Goal: Information Seeking & Learning: Learn about a topic

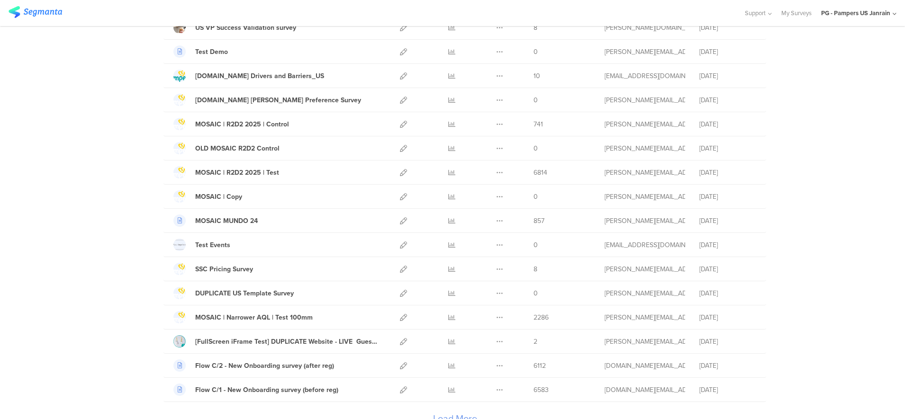
scroll to position [1015, 0]
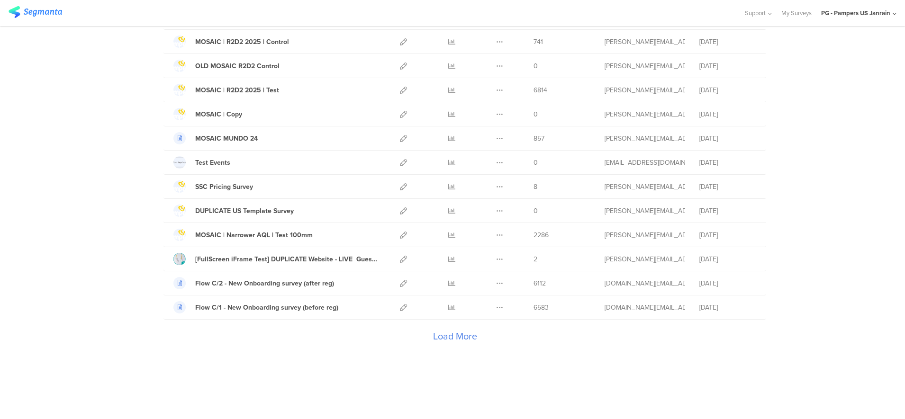
click at [444, 336] on div "Load More" at bounding box center [454, 339] width 583 height 38
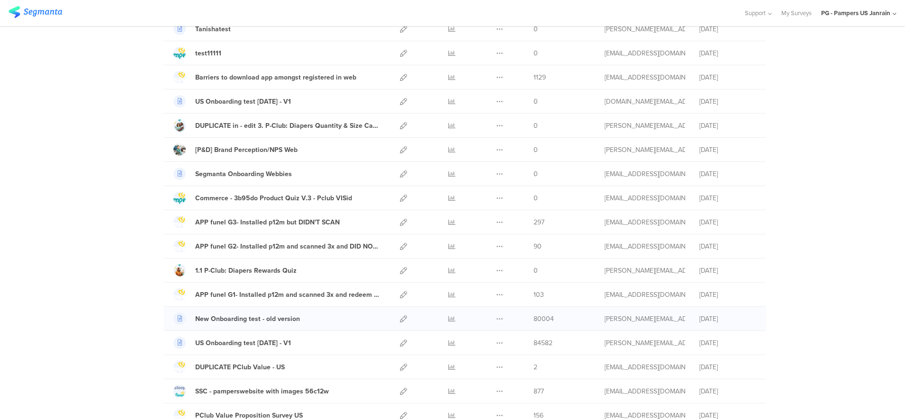
scroll to position [1868, 0]
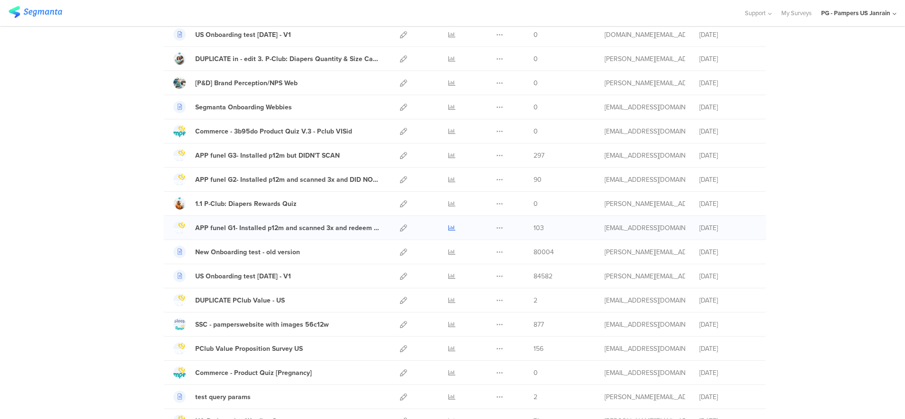
click at [448, 227] on icon at bounding box center [451, 228] width 7 height 7
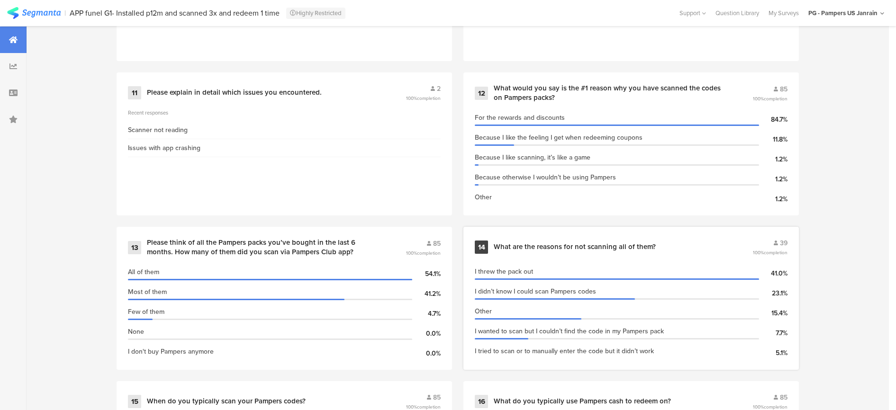
scroll to position [1244, 0]
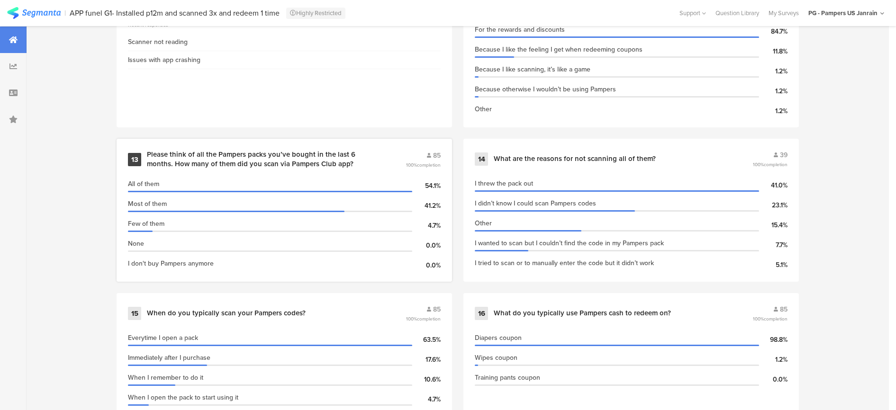
click at [389, 162] on div "Please think of all the Pampers packs you’ve bought in the last 6 months. How m…" at bounding box center [275, 159] width 257 height 18
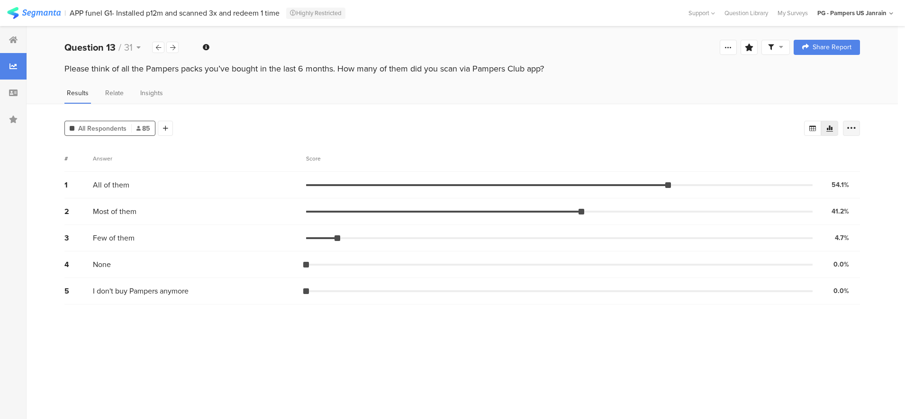
click at [853, 128] on icon at bounding box center [851, 128] width 9 height 9
click at [147, 93] on span "Insights" at bounding box center [151, 93] width 23 height 10
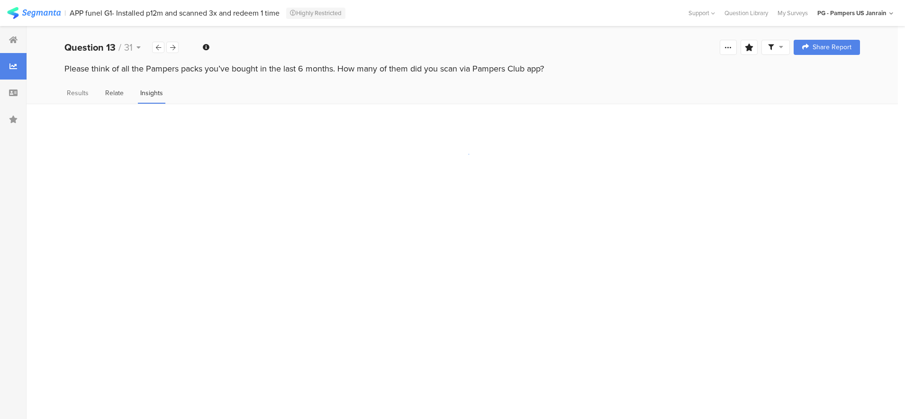
click at [118, 93] on span "Relate" at bounding box center [114, 93] width 18 height 10
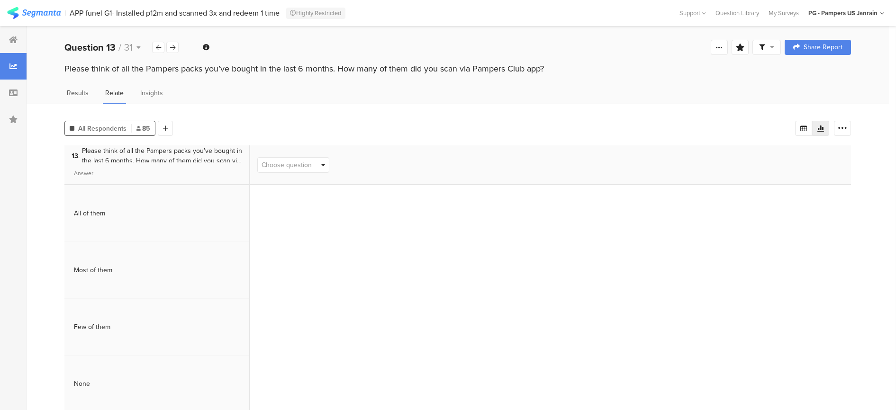
click at [87, 93] on span "Results" at bounding box center [78, 93] width 22 height 10
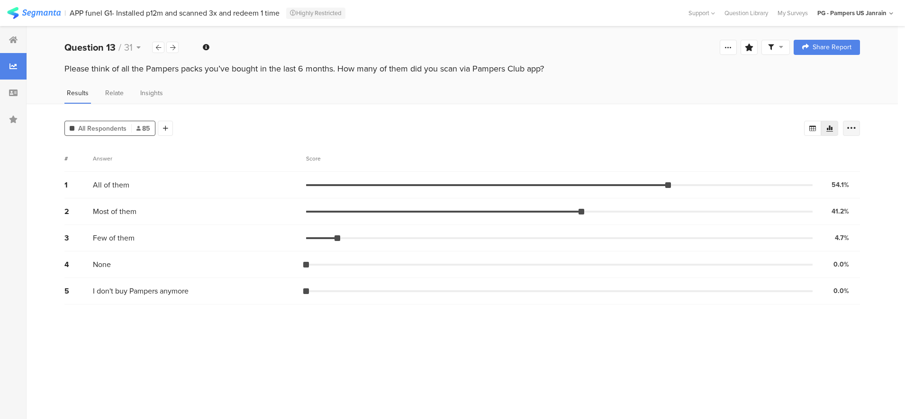
click at [845, 127] on div at bounding box center [851, 128] width 17 height 15
click at [534, 116] on div "All Respondents 85 Add Segment # Answer Score 1 All of them 54.1% 46 votes 2 Mo…" at bounding box center [462, 262] width 871 height 316
click at [5, 70] on div at bounding box center [13, 66] width 27 height 27
click at [112, 92] on span "Relate" at bounding box center [114, 93] width 18 height 10
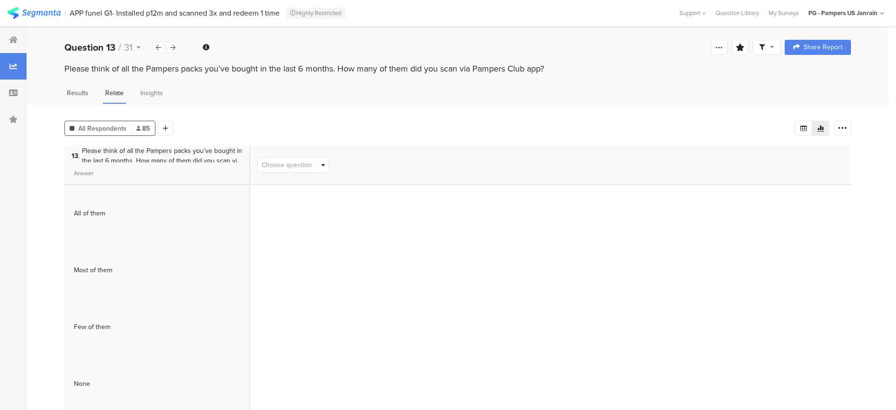
click at [83, 95] on span "Results" at bounding box center [78, 93] width 22 height 10
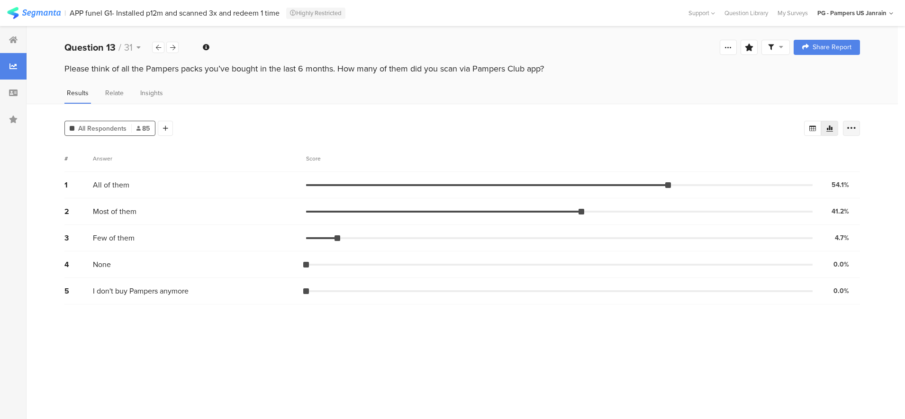
click at [850, 127] on icon at bounding box center [851, 128] width 9 height 9
click at [706, 123] on div "All Respondents 85 Add Segment" at bounding box center [434, 126] width 740 height 19
click at [729, 46] on icon at bounding box center [728, 48] width 8 height 8
click at [451, 118] on div "All Respondents 85 Add Segment" at bounding box center [434, 126] width 740 height 19
click at [18, 42] on div at bounding box center [13, 40] width 27 height 27
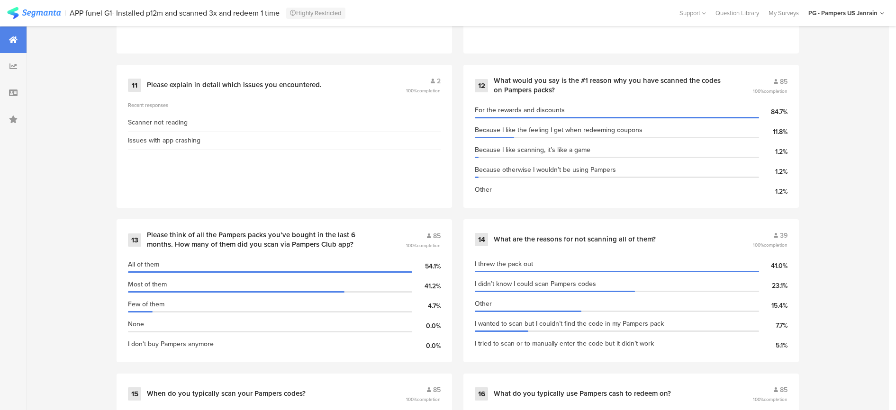
scroll to position [1163, 0]
click at [393, 239] on div "Please think of all the Pampers packs you’ve bought in the last 6 months. How m…" at bounding box center [275, 240] width 257 height 18
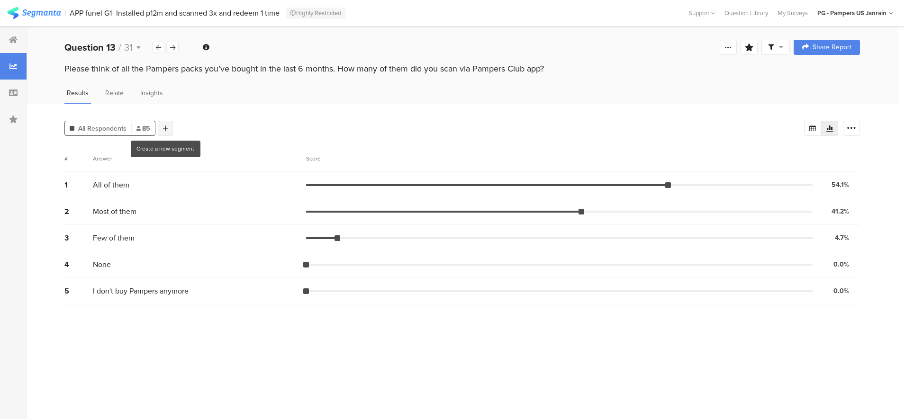
click at [166, 129] on icon at bounding box center [165, 128] width 5 height 7
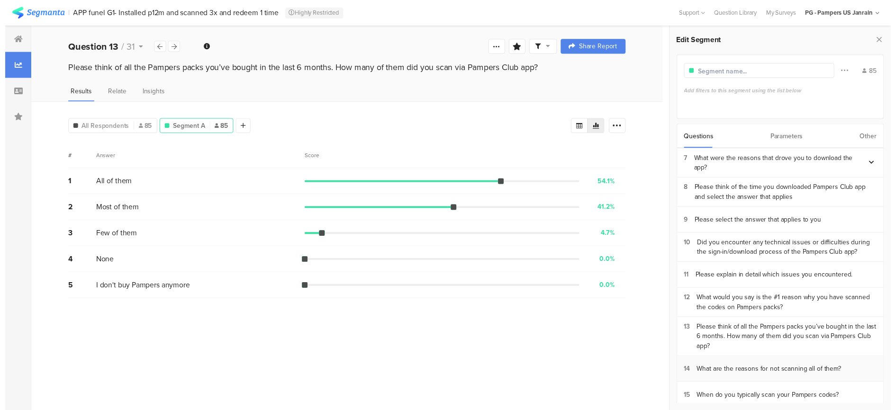
scroll to position [237, 0]
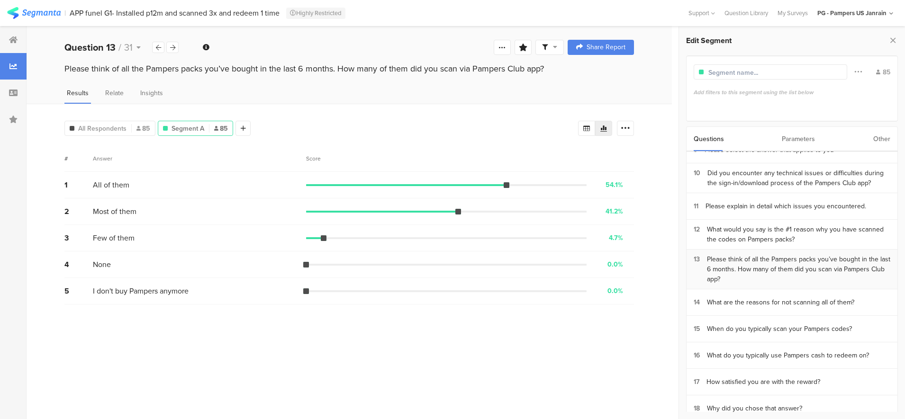
click at [748, 269] on div "Please think of all the Pampers packs you’ve bought in the last 6 months. How m…" at bounding box center [798, 269] width 183 height 30
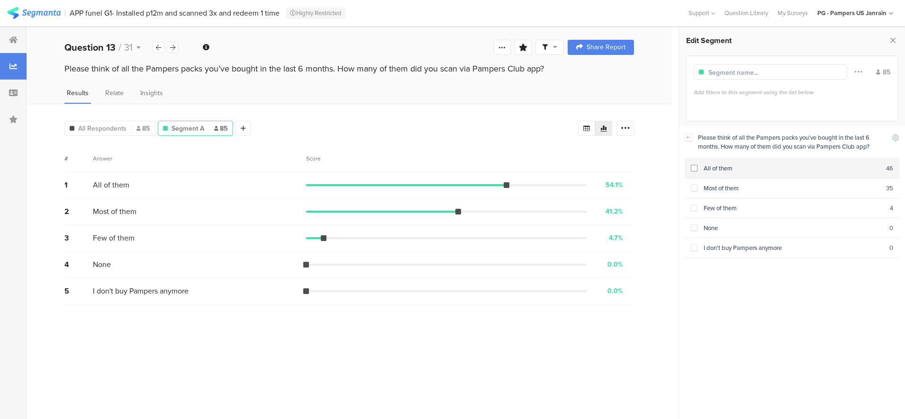
click at [695, 165] on span at bounding box center [694, 168] width 7 height 7
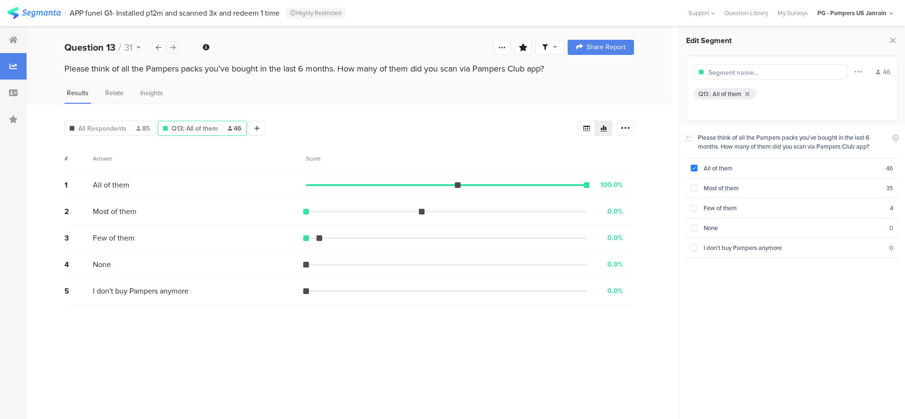
click at [172, 50] on icon at bounding box center [172, 48] width 5 height 6
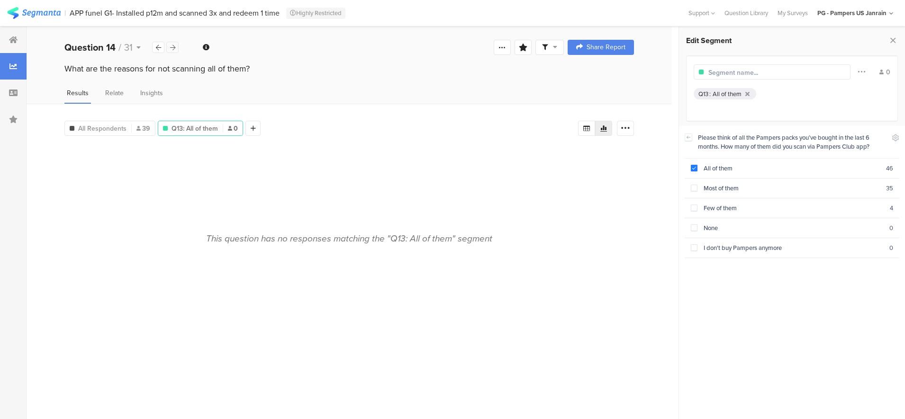
click at [171, 51] on div at bounding box center [172, 47] width 12 height 11
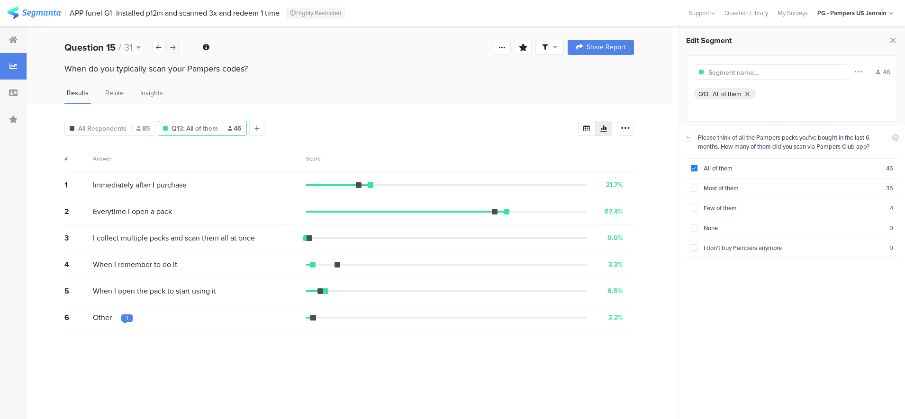
click at [170, 51] on div at bounding box center [172, 47] width 12 height 11
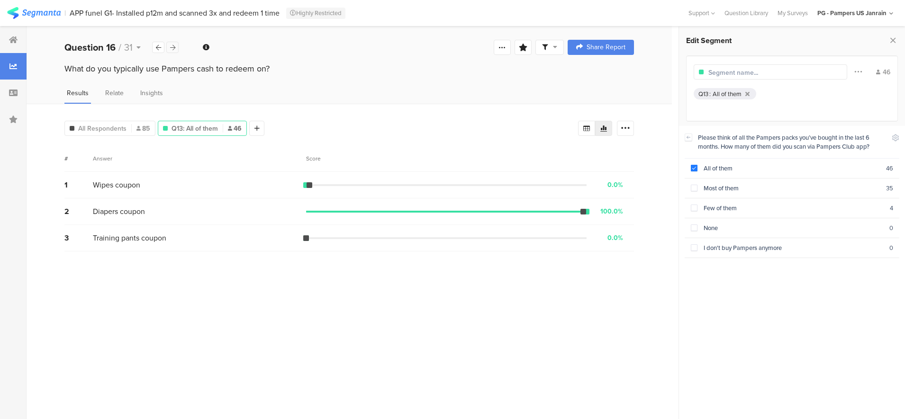
click at [170, 51] on div at bounding box center [172, 47] width 12 height 11
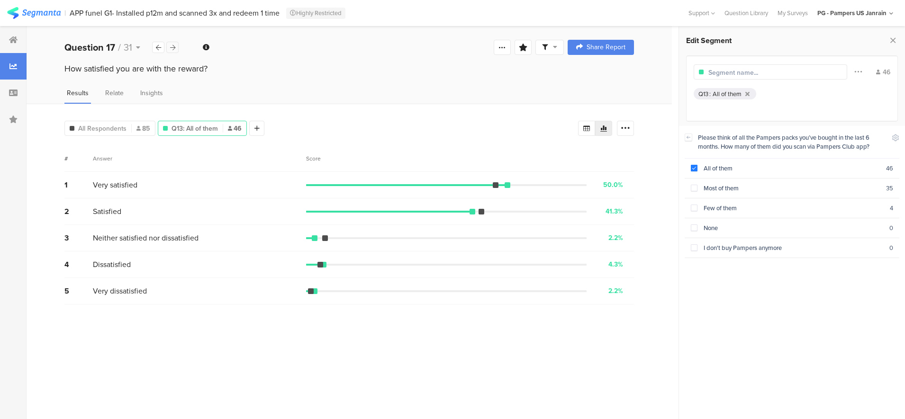
click at [170, 51] on div at bounding box center [172, 47] width 12 height 11
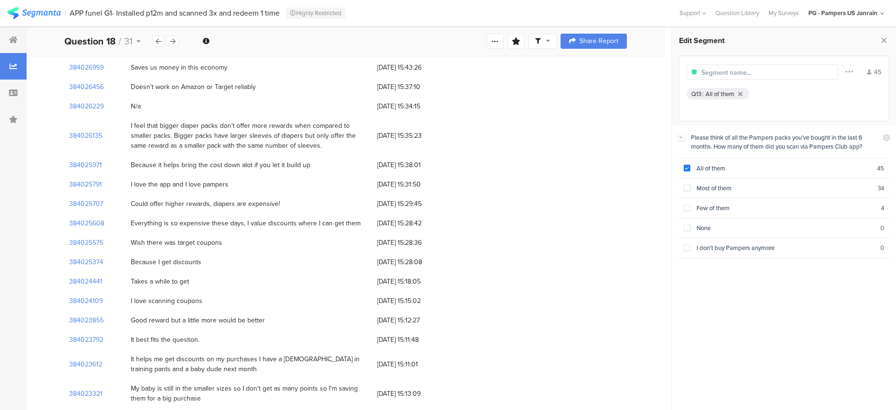
scroll to position [711, 0]
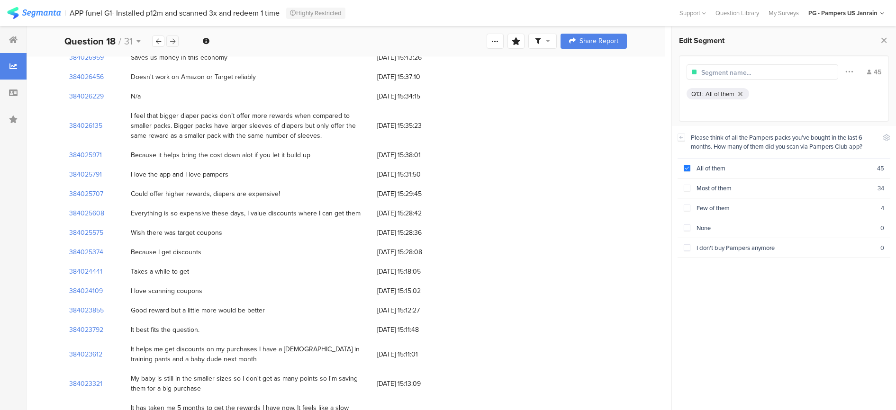
click at [172, 45] on div at bounding box center [172, 41] width 12 height 11
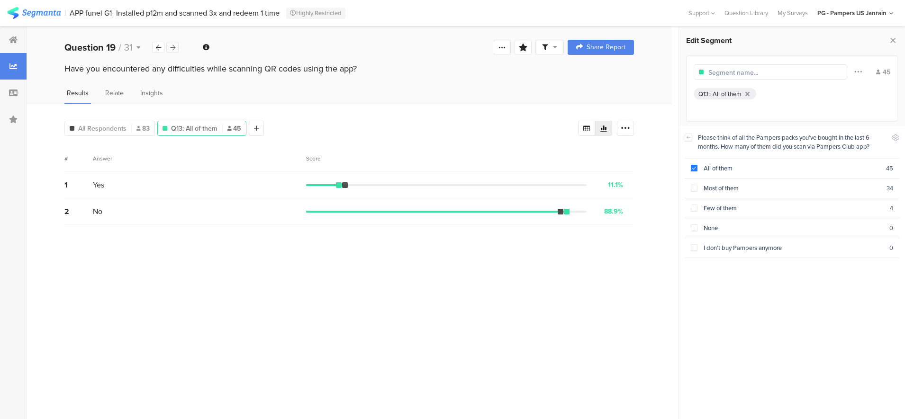
click at [178, 45] on div at bounding box center [172, 47] width 12 height 11
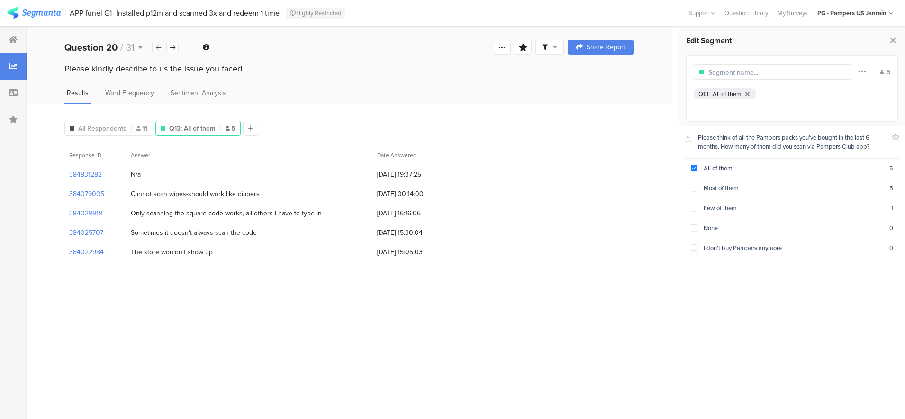
click at [155, 49] on div at bounding box center [158, 47] width 12 height 11
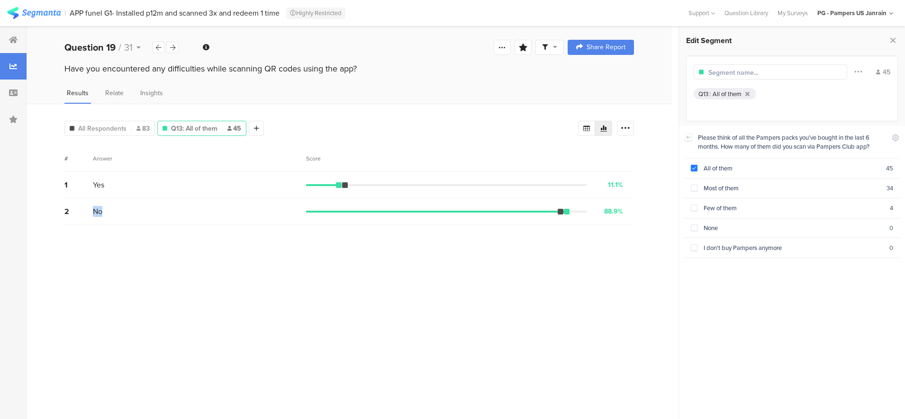
drag, startPoint x: 93, startPoint y: 212, endPoint x: 132, endPoint y: 210, distance: 38.9
click at [132, 210] on div "No" at bounding box center [199, 211] width 213 height 11
drag, startPoint x: 132, startPoint y: 210, endPoint x: 140, endPoint y: 180, distance: 31.4
click at [140, 180] on div "1 Yes 11.1% 5 votes" at bounding box center [349, 185] width 570 height 27
click at [426, 131] on div "All Respondents 83 Q13: All of them 45 Add Segment" at bounding box center [321, 126] width 514 height 19
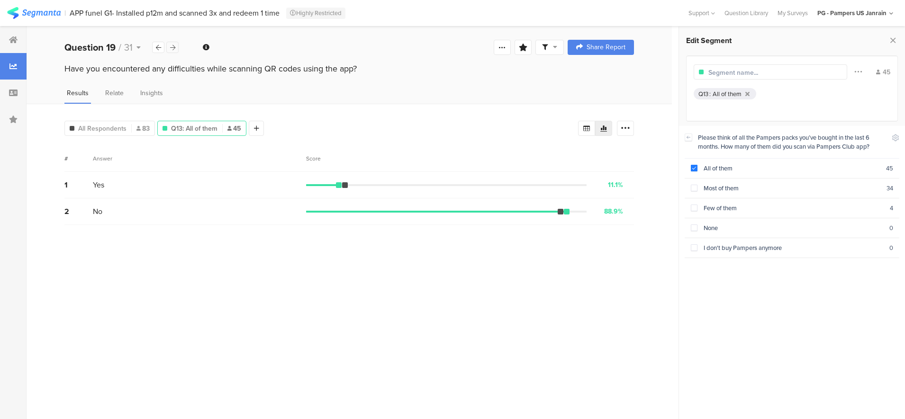
click at [175, 51] on div at bounding box center [172, 47] width 12 height 11
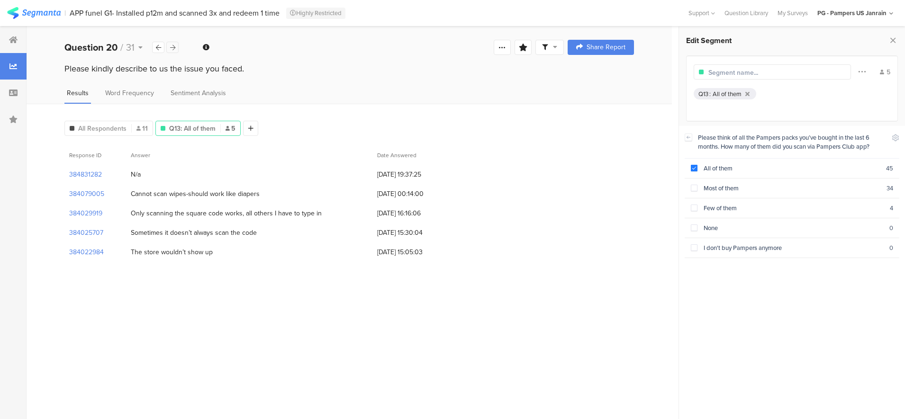
click at [175, 51] on div at bounding box center [172, 47] width 12 height 11
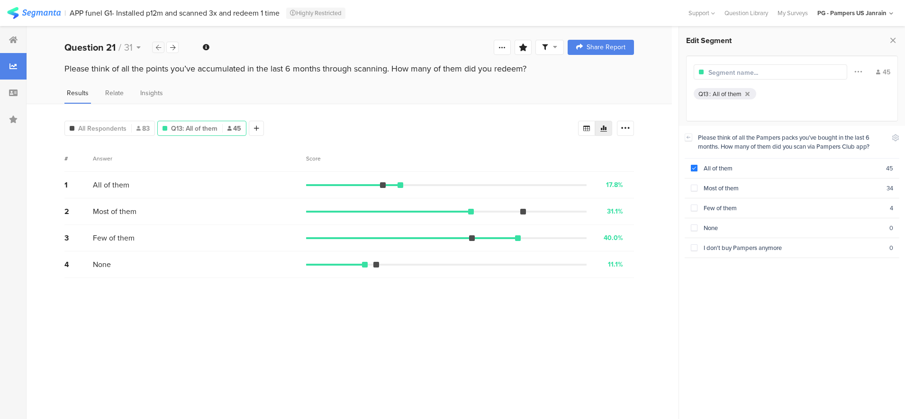
click at [162, 46] on div at bounding box center [158, 47] width 12 height 11
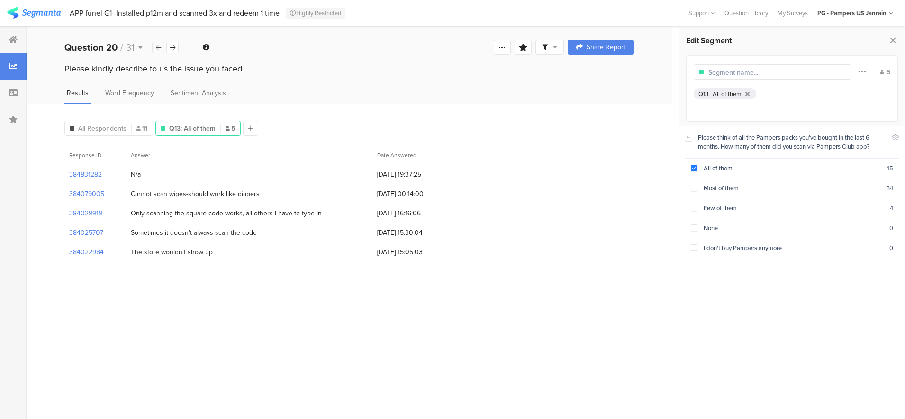
click at [161, 46] on div at bounding box center [158, 47] width 12 height 11
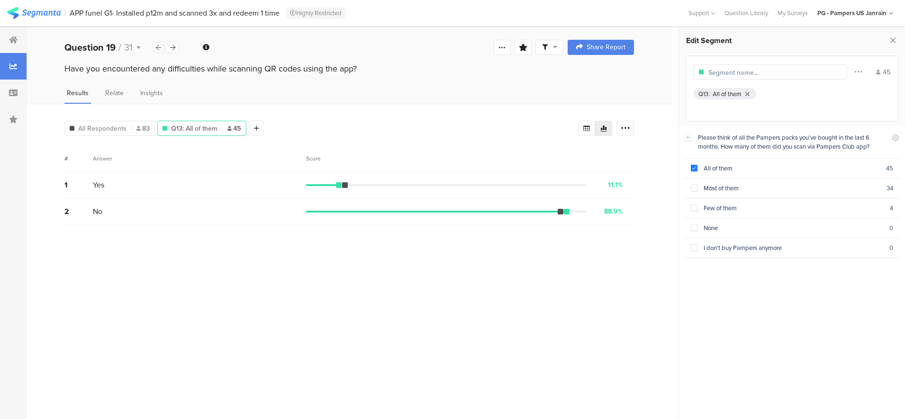
click at [157, 49] on icon at bounding box center [158, 48] width 5 height 6
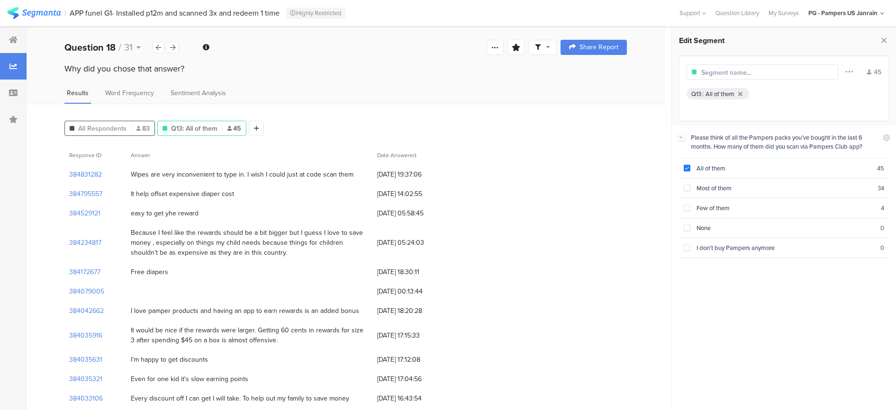
click at [118, 121] on div "All Respondents 83" at bounding box center [109, 128] width 90 height 15
click at [258, 126] on icon at bounding box center [256, 128] width 5 height 7
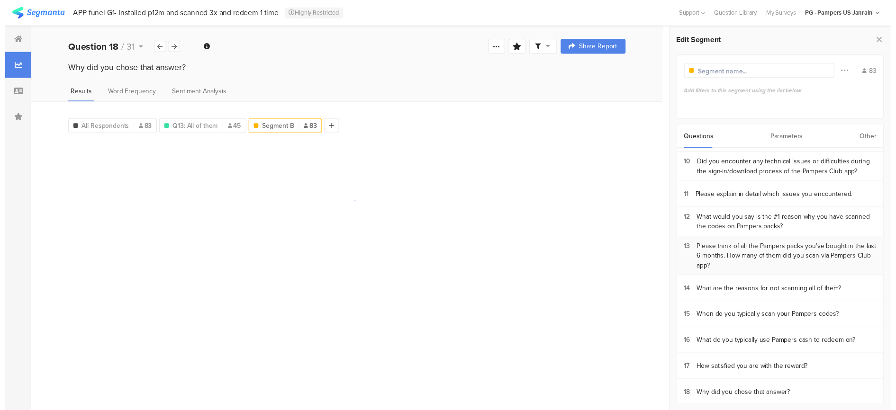
scroll to position [237, 0]
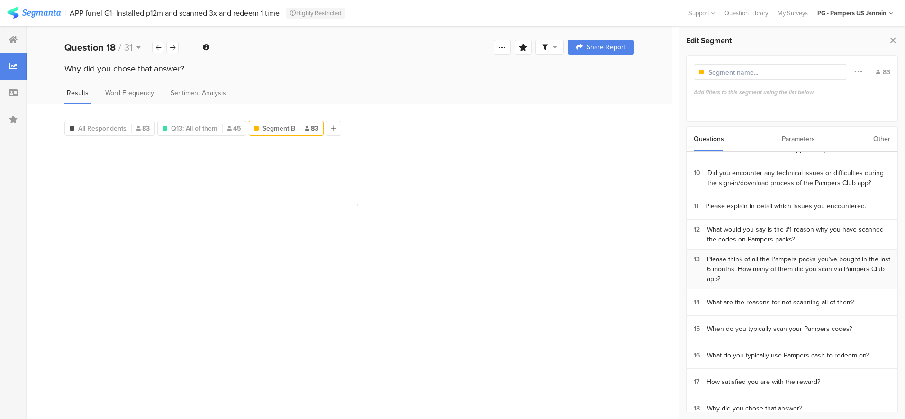
click at [743, 254] on div "Please think of all the Pampers packs you’ve bought in the last 6 months. How m…" at bounding box center [798, 269] width 183 height 30
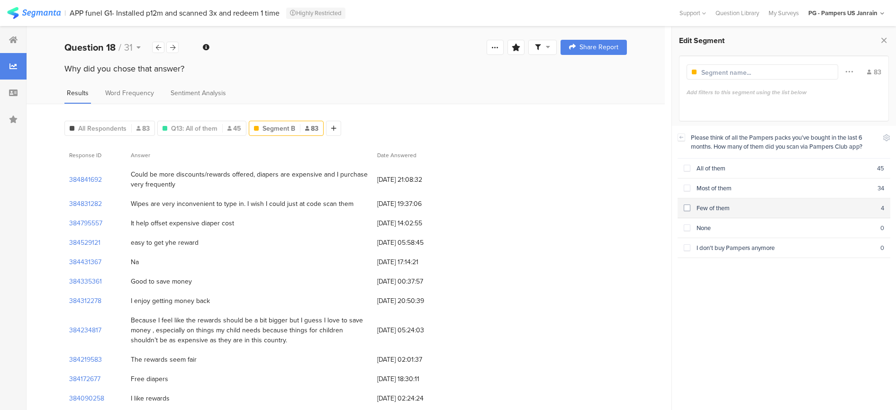
click at [684, 206] on span at bounding box center [687, 208] width 7 height 7
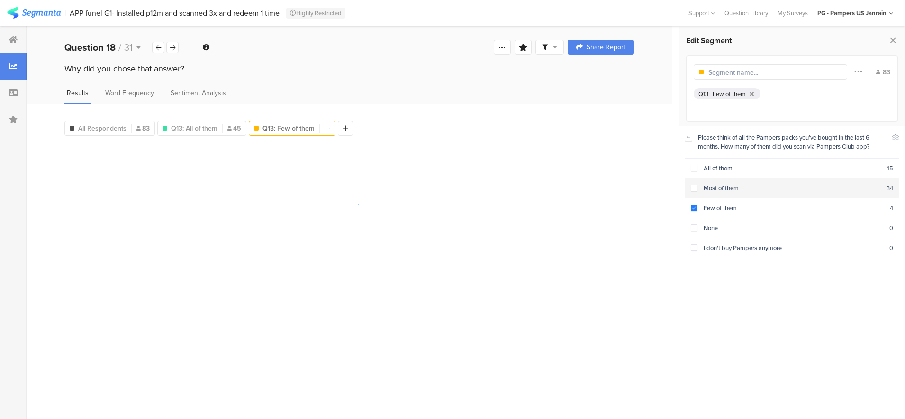
click at [693, 188] on span at bounding box center [694, 188] width 7 height 7
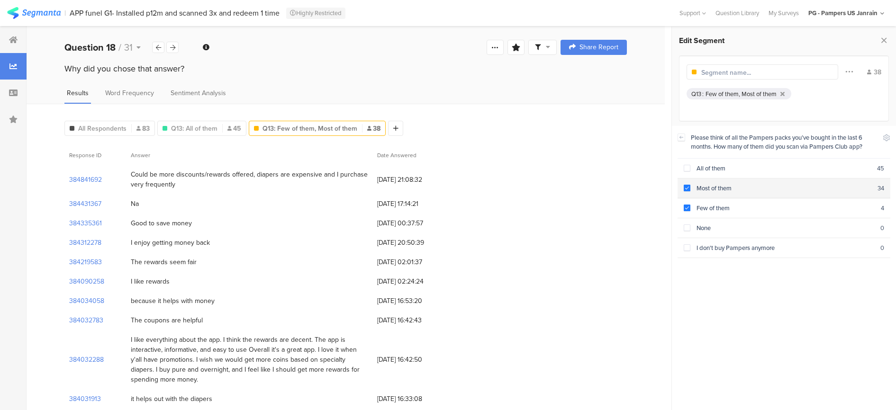
click at [680, 186] on section "Most of them 34" at bounding box center [784, 189] width 213 height 20
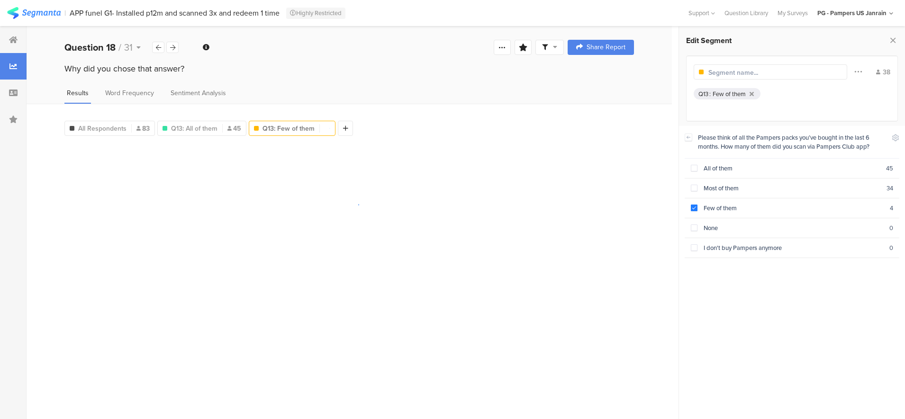
click at [681, 206] on section "Please think of all the Pampers packs you’ve bought in the last 6 months. How m…" at bounding box center [792, 272] width 226 height 293
click at [693, 206] on span at bounding box center [694, 208] width 7 height 7
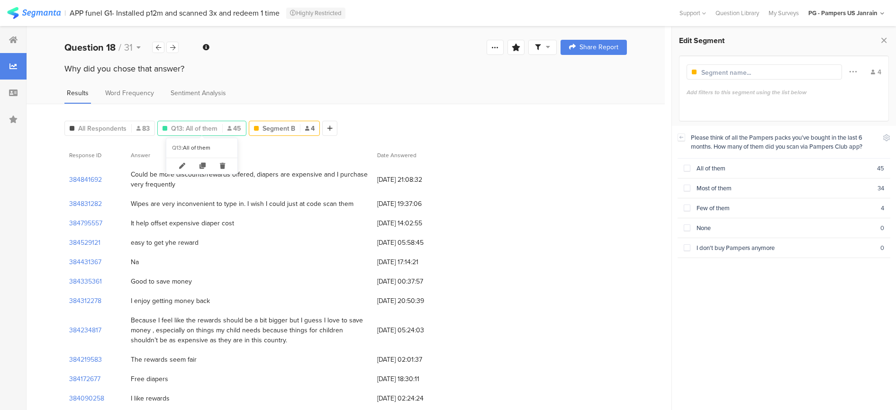
click at [185, 127] on span "Q13: All of them" at bounding box center [194, 129] width 46 height 10
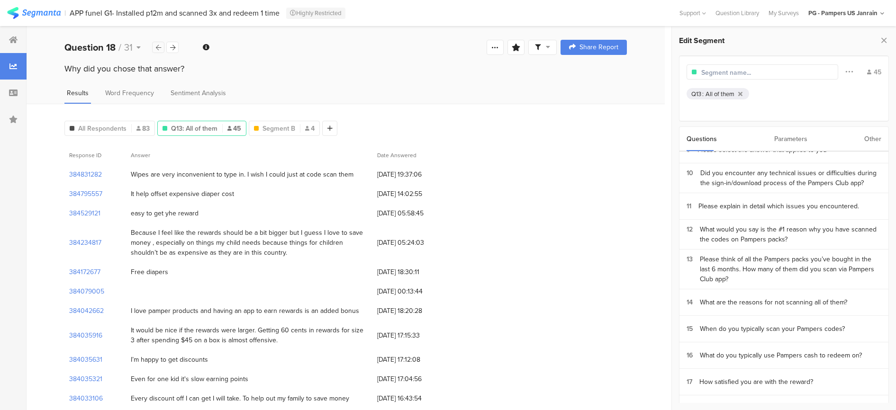
click at [156, 49] on div at bounding box center [158, 47] width 12 height 11
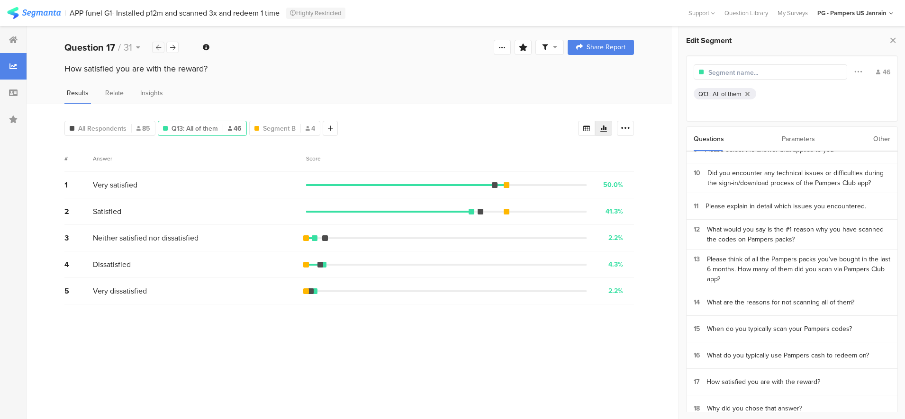
click at [159, 49] on icon at bounding box center [158, 48] width 5 height 6
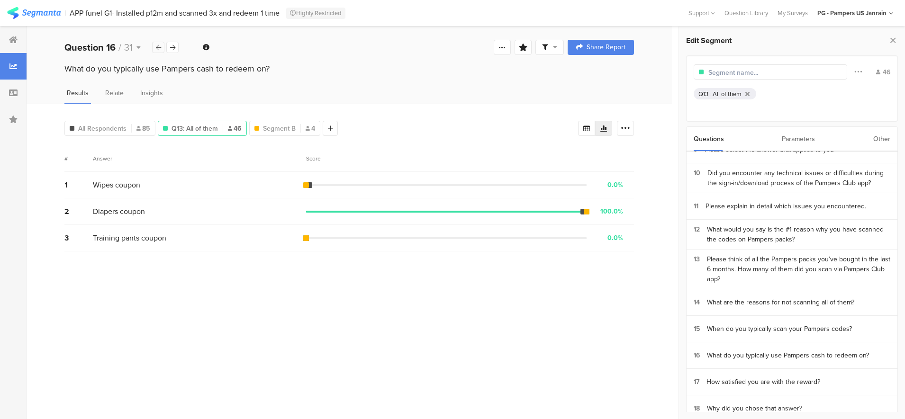
click at [159, 49] on icon at bounding box center [158, 48] width 5 height 6
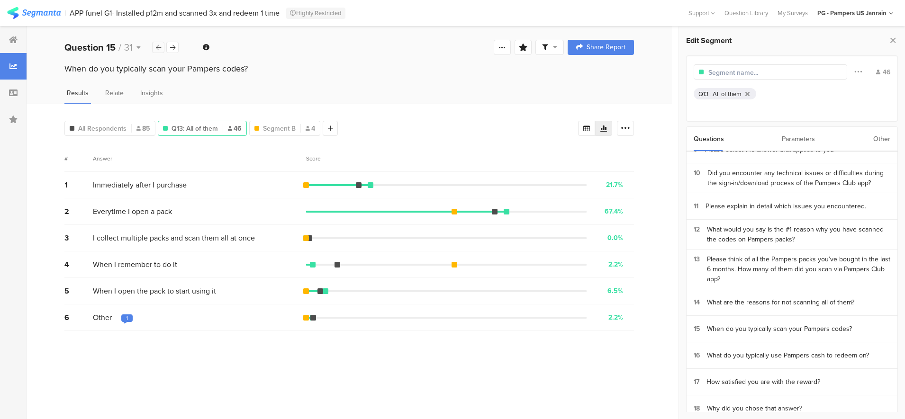
click at [159, 49] on icon at bounding box center [158, 48] width 5 height 6
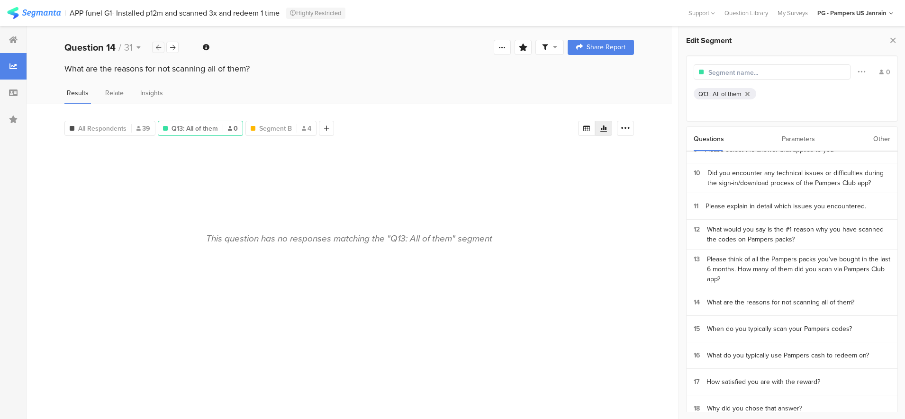
click at [161, 49] on div at bounding box center [158, 47] width 12 height 11
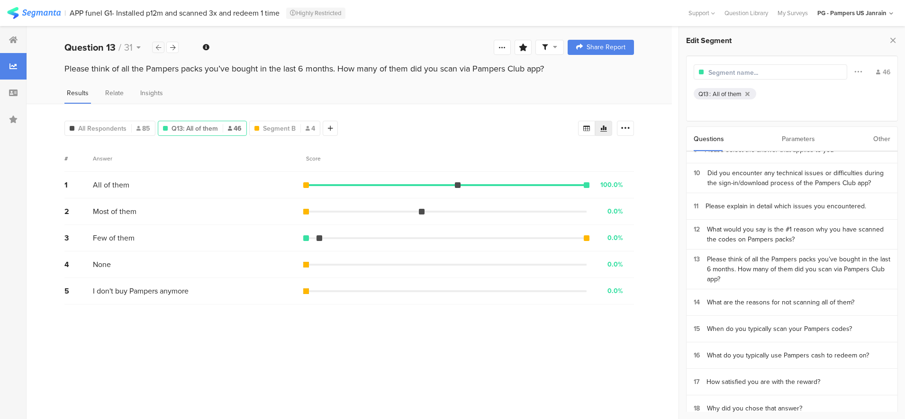
click at [161, 49] on div at bounding box center [158, 47] width 12 height 11
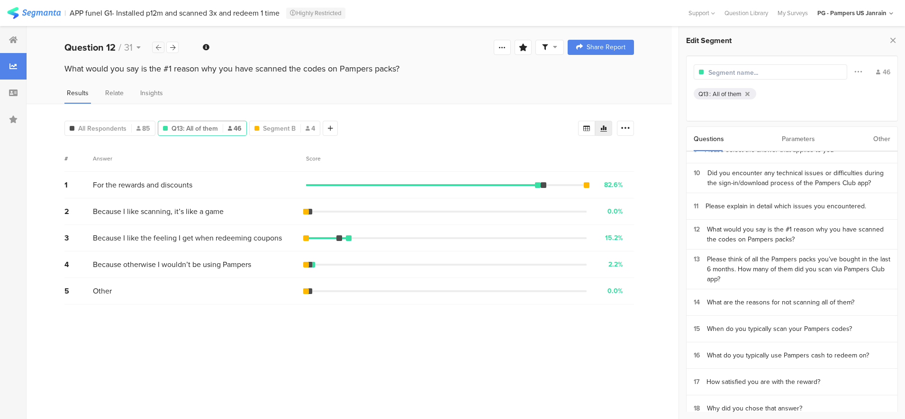
click at [161, 49] on div at bounding box center [158, 47] width 12 height 11
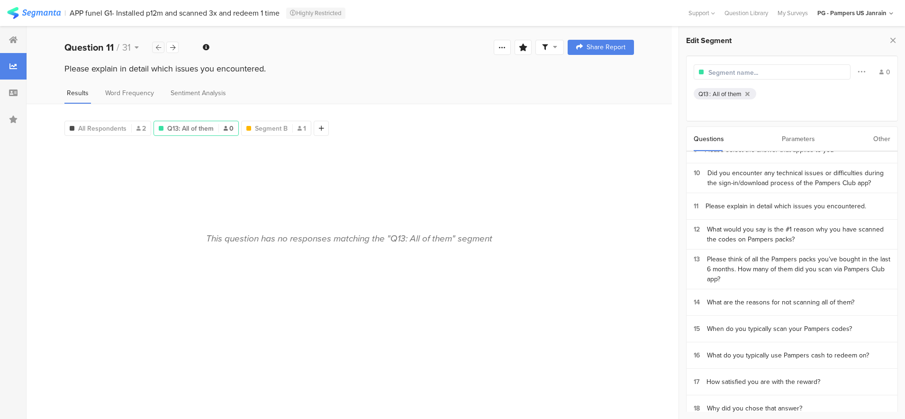
click at [161, 49] on div at bounding box center [158, 47] width 12 height 11
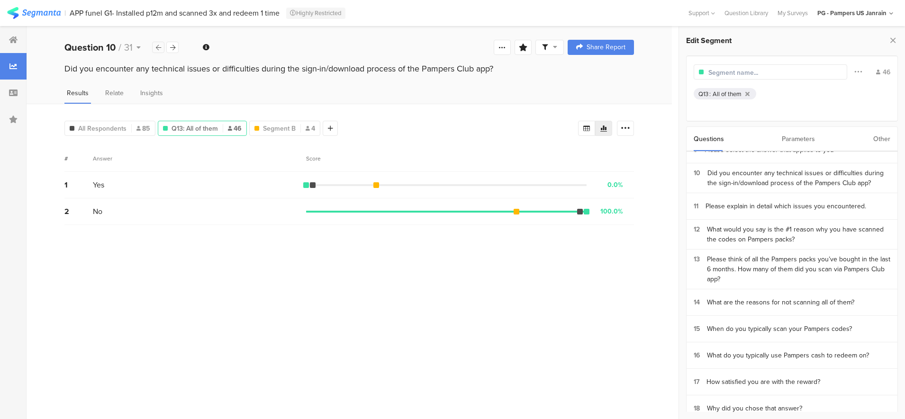
click at [161, 49] on div at bounding box center [158, 47] width 12 height 11
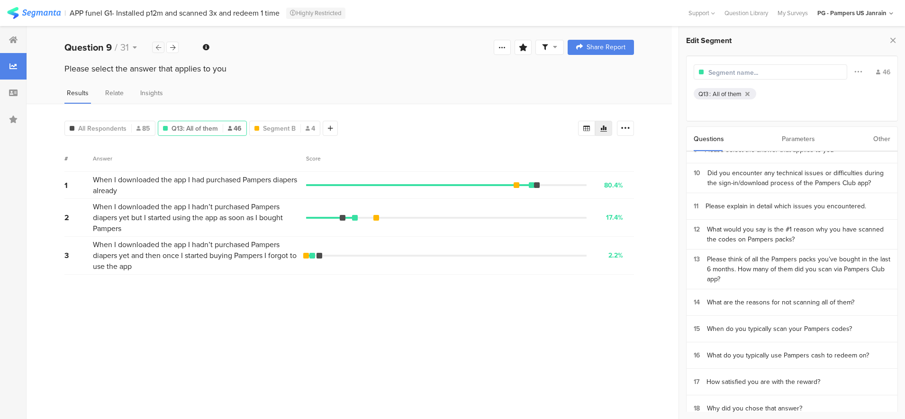
click at [160, 49] on icon at bounding box center [158, 48] width 5 height 6
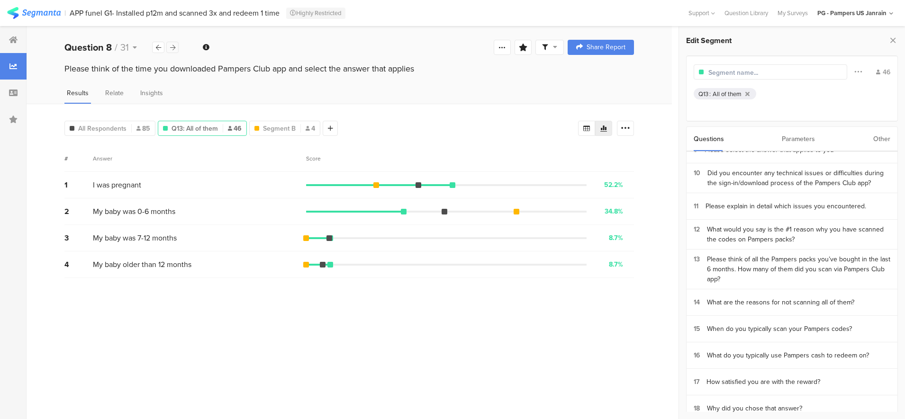
click at [174, 46] on icon at bounding box center [172, 48] width 5 height 6
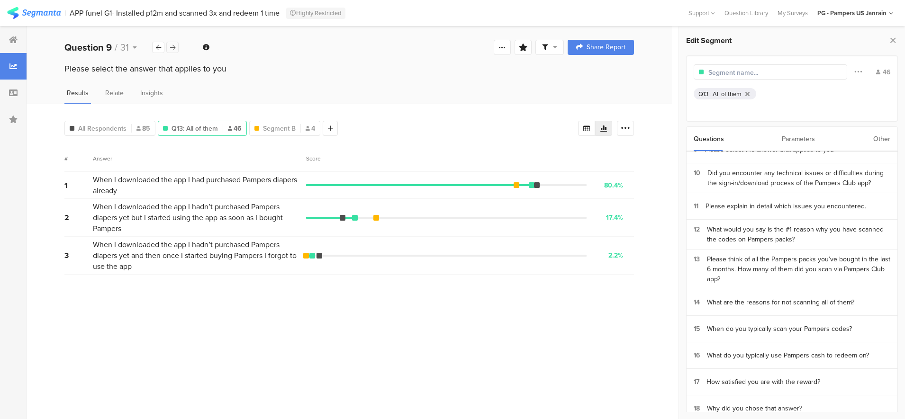
click at [174, 46] on icon at bounding box center [172, 48] width 5 height 6
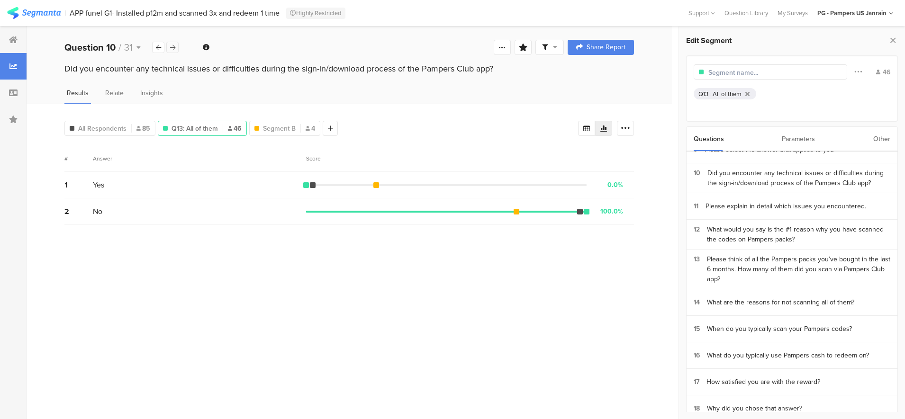
click at [174, 46] on icon at bounding box center [172, 48] width 5 height 6
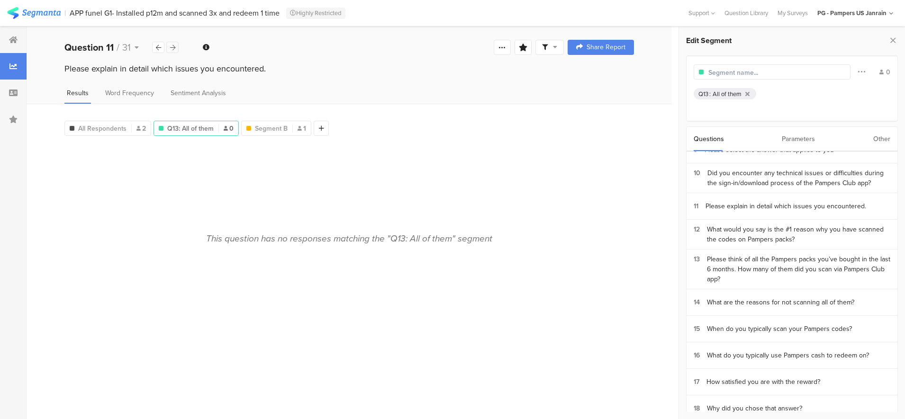
click at [174, 46] on icon at bounding box center [172, 48] width 5 height 6
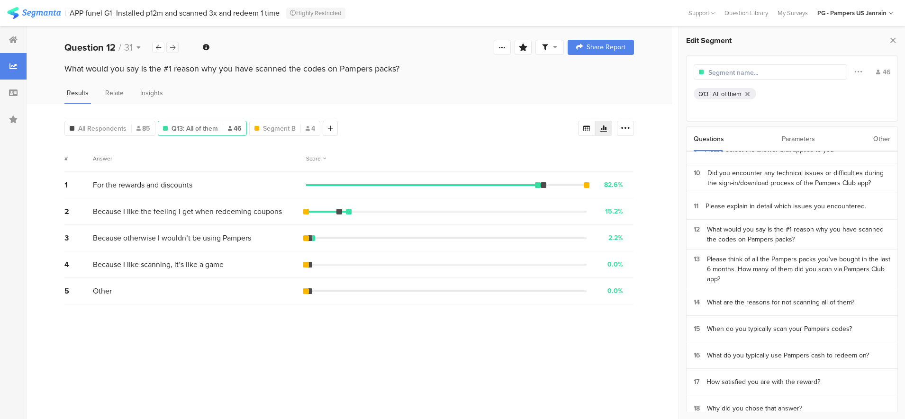
click at [178, 46] on div at bounding box center [172, 47] width 12 height 11
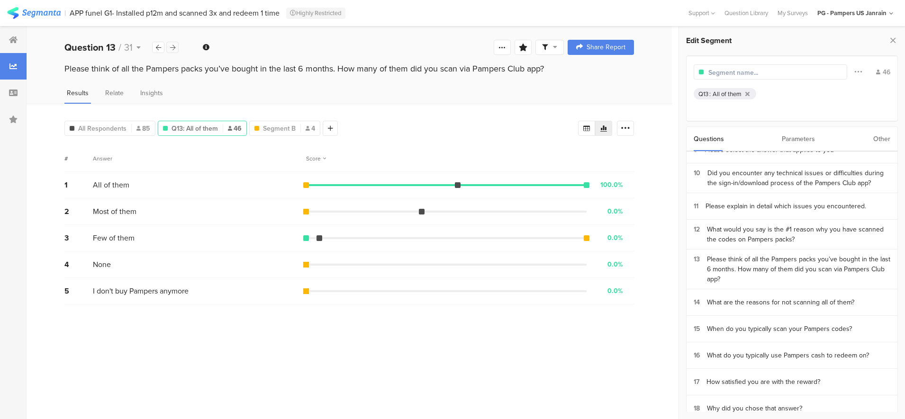
click at [177, 46] on div at bounding box center [172, 47] width 12 height 11
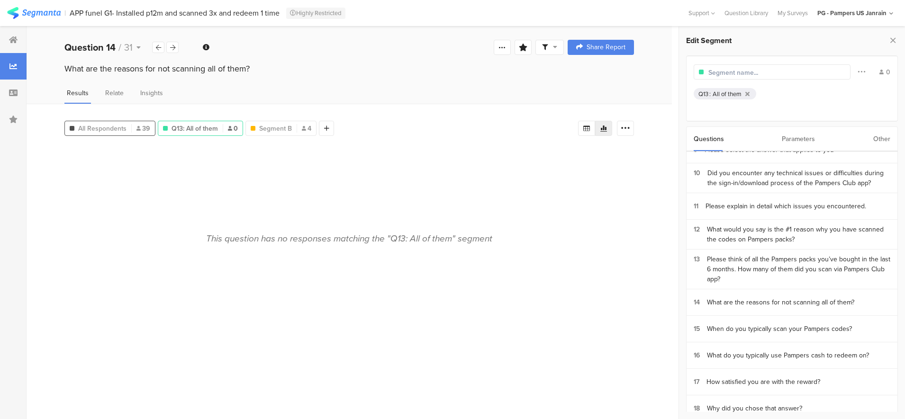
click at [115, 130] on span "All Respondents" at bounding box center [102, 129] width 48 height 10
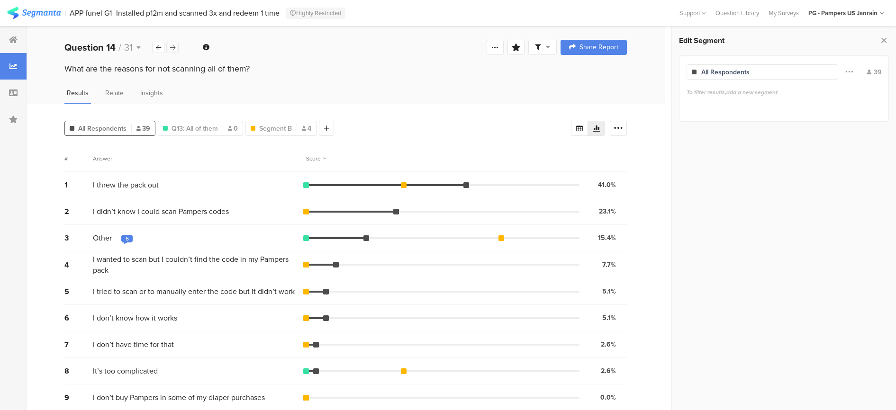
click at [171, 47] on icon at bounding box center [172, 48] width 5 height 6
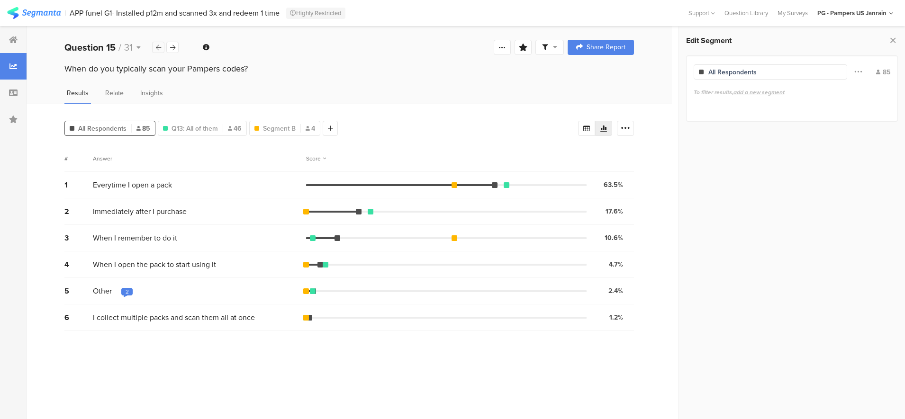
click at [159, 47] on icon at bounding box center [158, 48] width 5 height 6
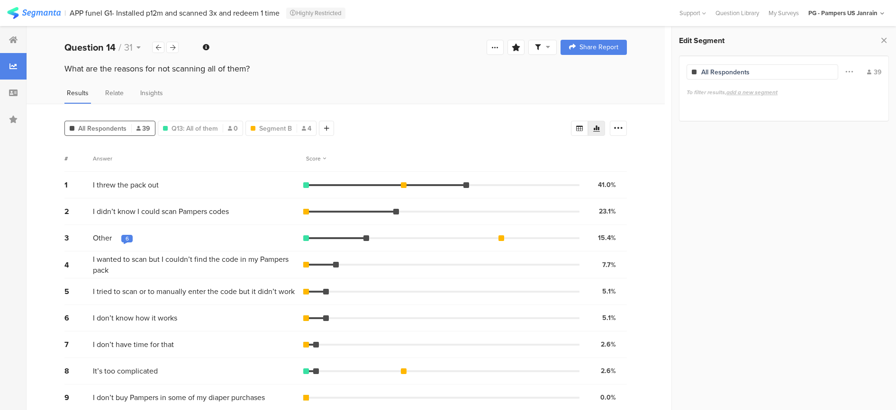
click at [129, 238] on div "6" at bounding box center [126, 239] width 11 height 9
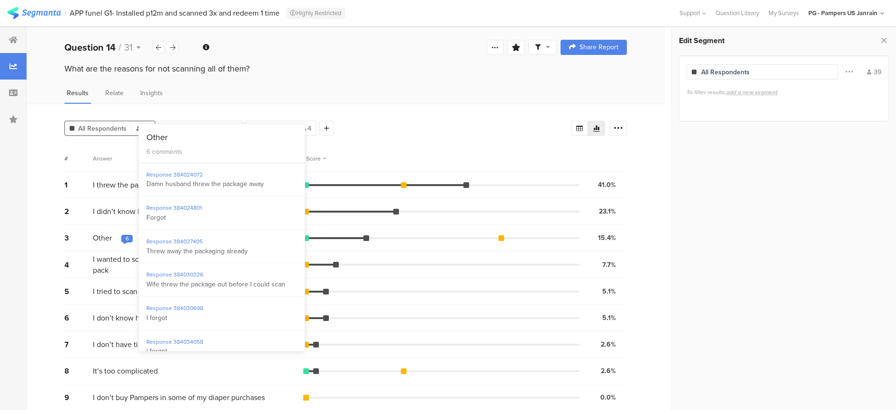
click at [476, 154] on div "Score" at bounding box center [466, 158] width 321 height 9
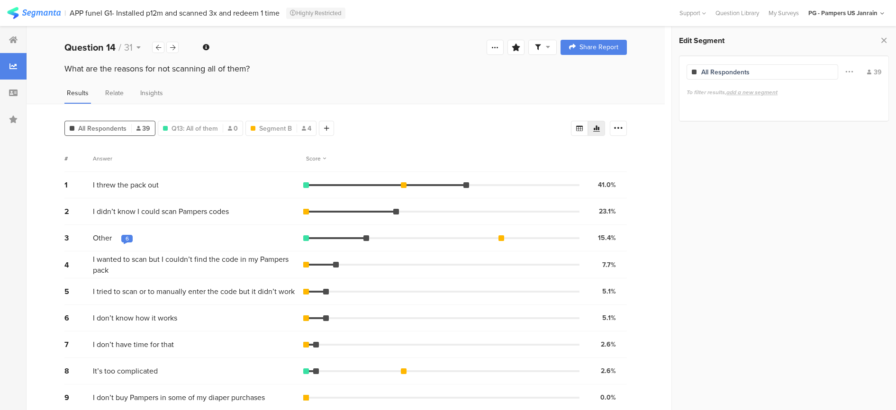
click at [416, 119] on div "All Respondents 39 Q13: All of them 0 Segment B 4 Add Segment" at bounding box center [317, 126] width 506 height 19
click at [159, 45] on icon at bounding box center [158, 48] width 5 height 6
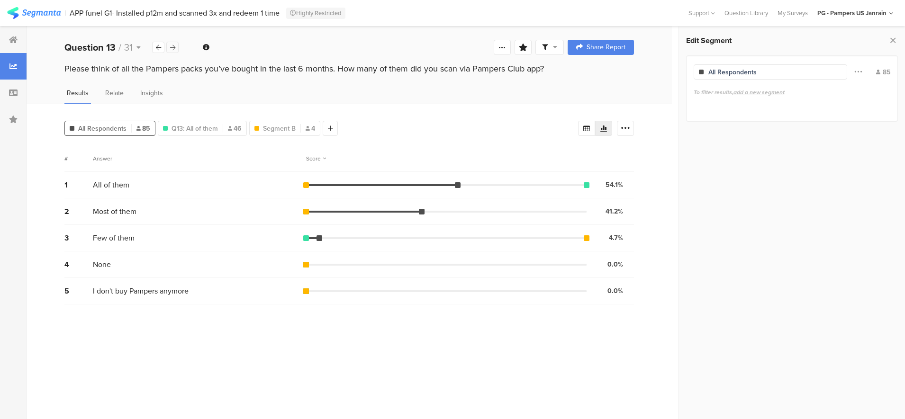
click at [171, 45] on icon at bounding box center [172, 48] width 5 height 6
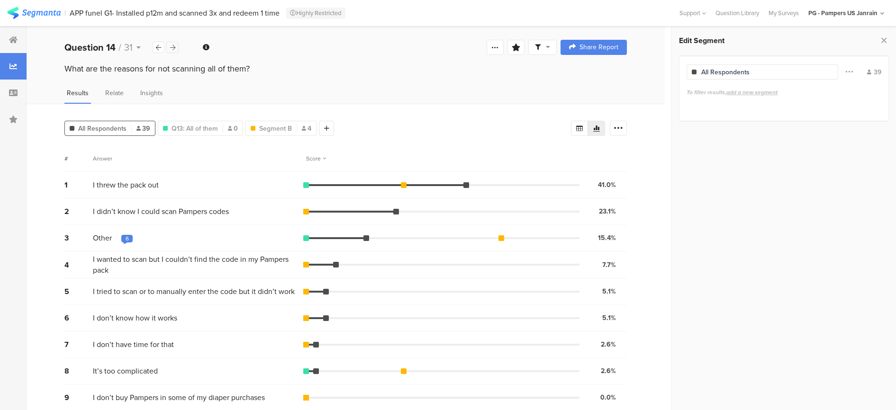
click at [174, 45] on icon at bounding box center [172, 48] width 5 height 6
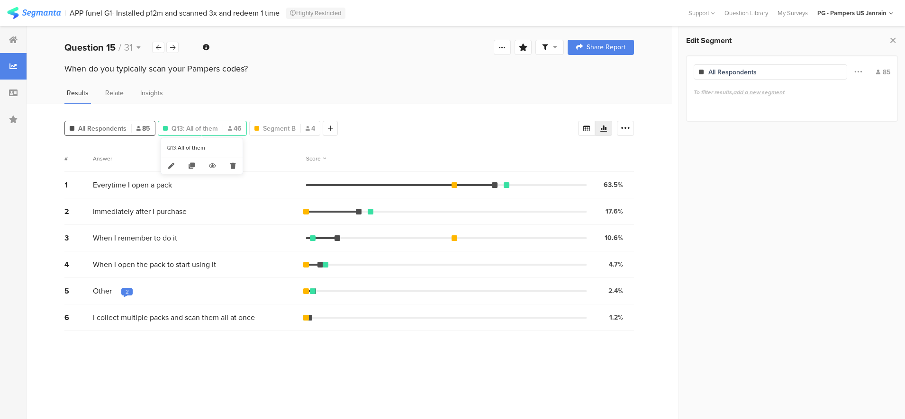
click at [218, 125] on div "Q13: All of them 46" at bounding box center [202, 129] width 88 height 10
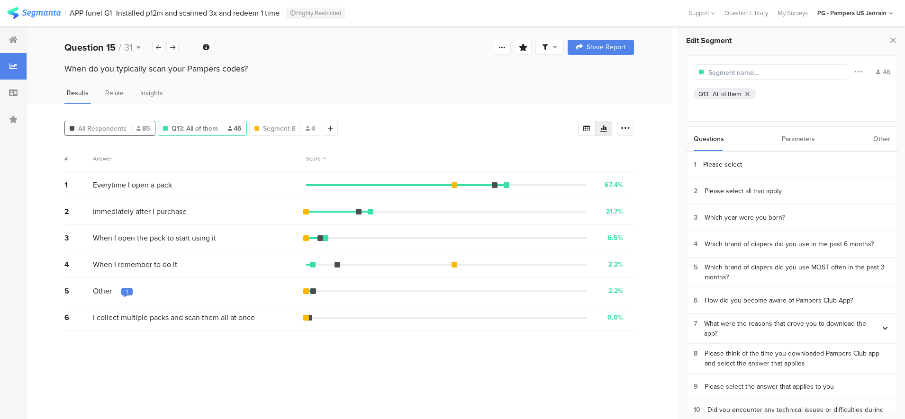
click at [108, 124] on span "All Respondents" at bounding box center [102, 129] width 48 height 10
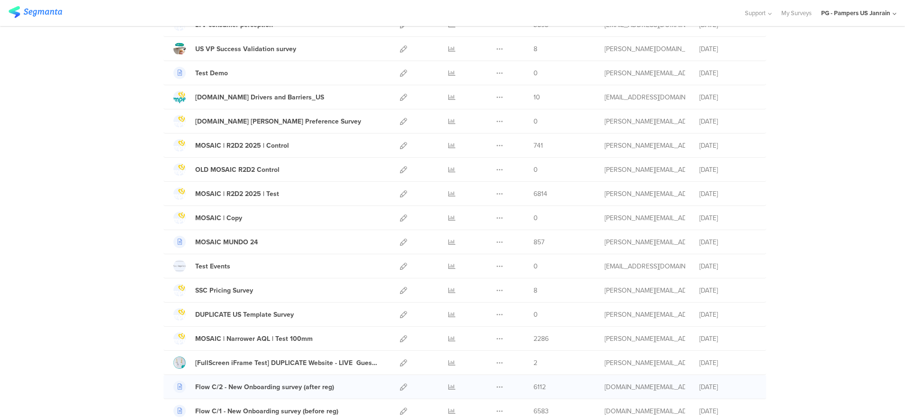
scroll to position [1007, 0]
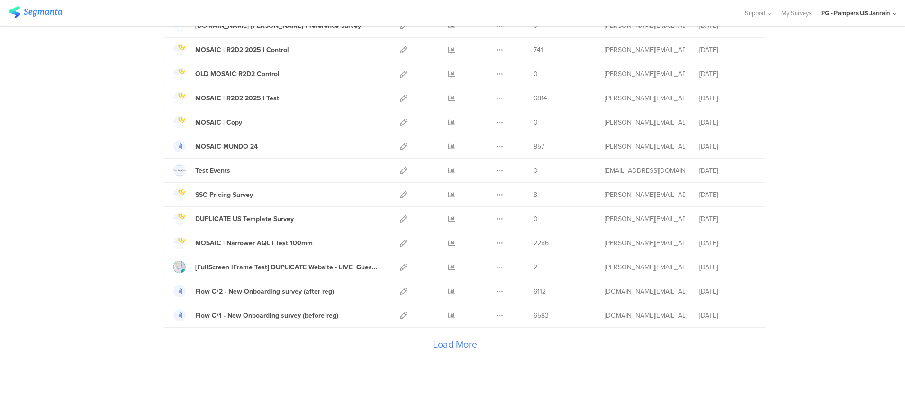
click at [446, 343] on div "Load More" at bounding box center [454, 347] width 583 height 38
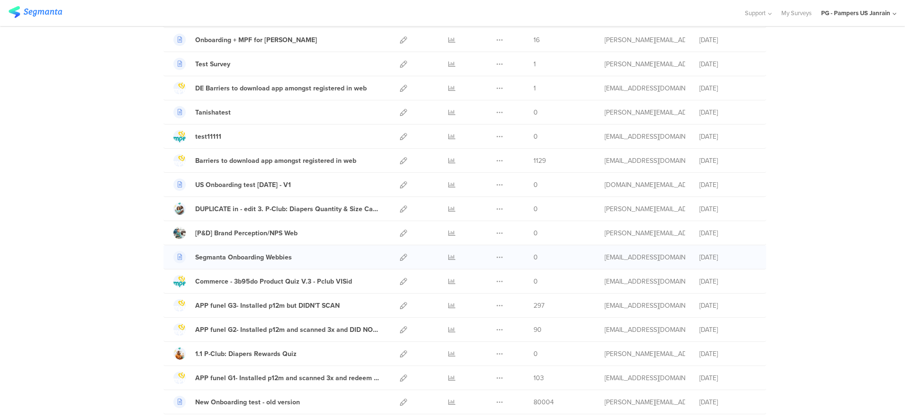
scroll to position [1777, 0]
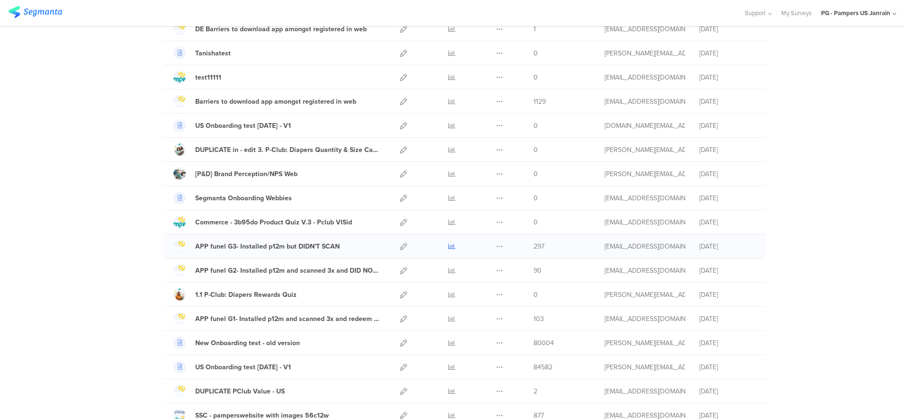
click at [448, 247] on icon at bounding box center [451, 246] width 7 height 7
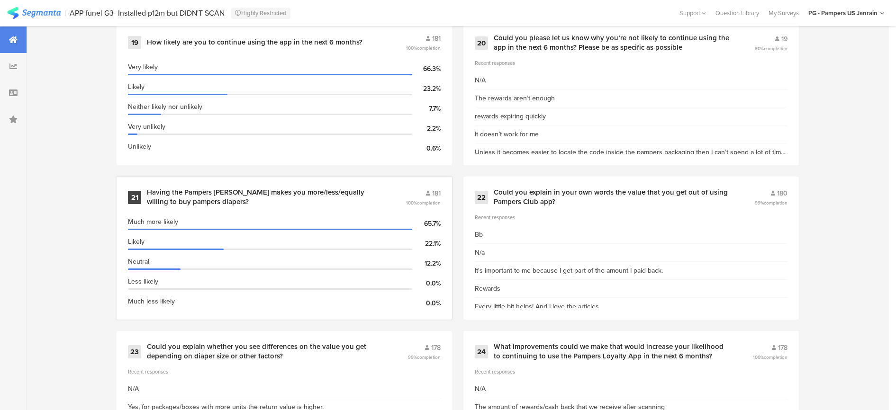
scroll to position [1836, 0]
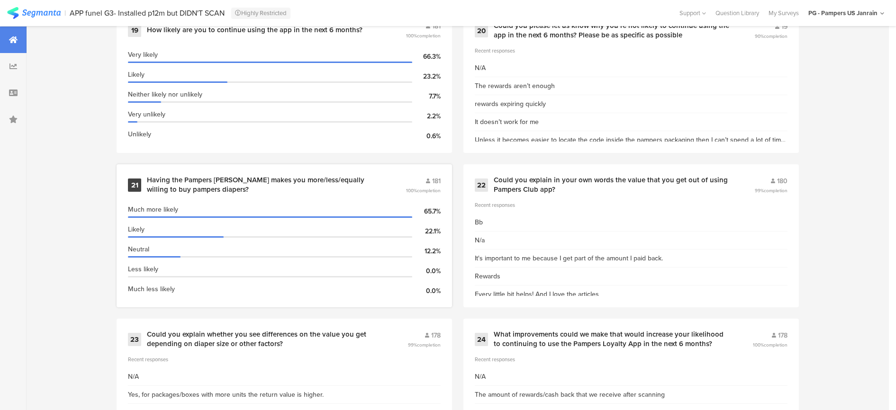
click at [351, 176] on div "Having the Pampers [PERSON_NAME] makes you more/less/equally willing to buy pam…" at bounding box center [265, 185] width 236 height 18
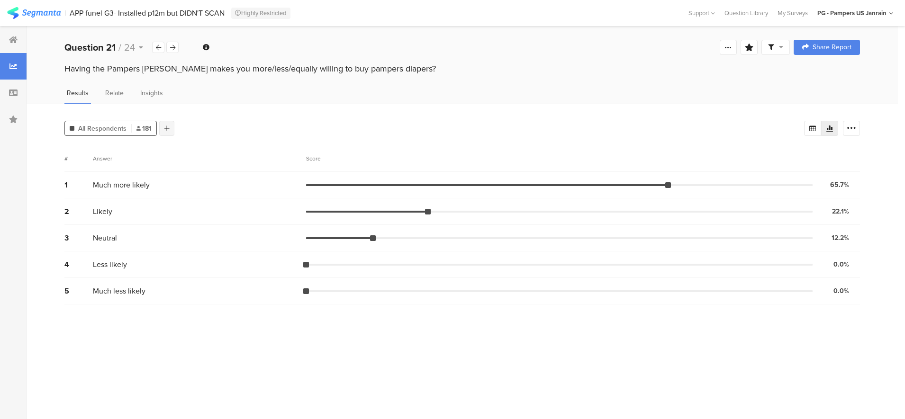
click at [170, 130] on div at bounding box center [166, 128] width 15 height 15
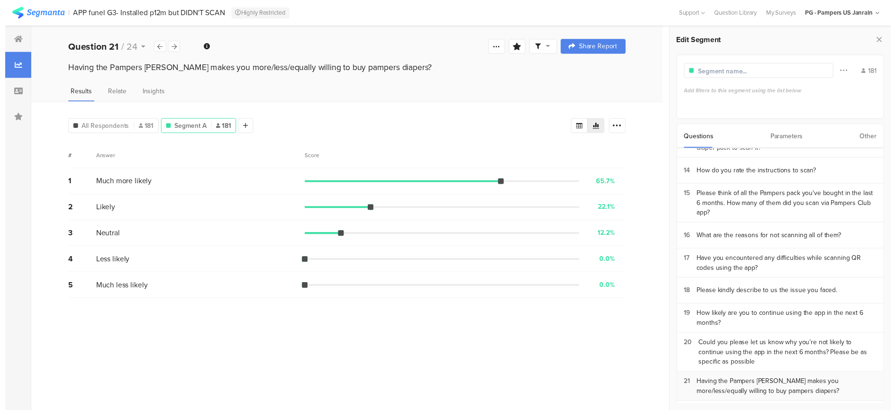
scroll to position [464, 0]
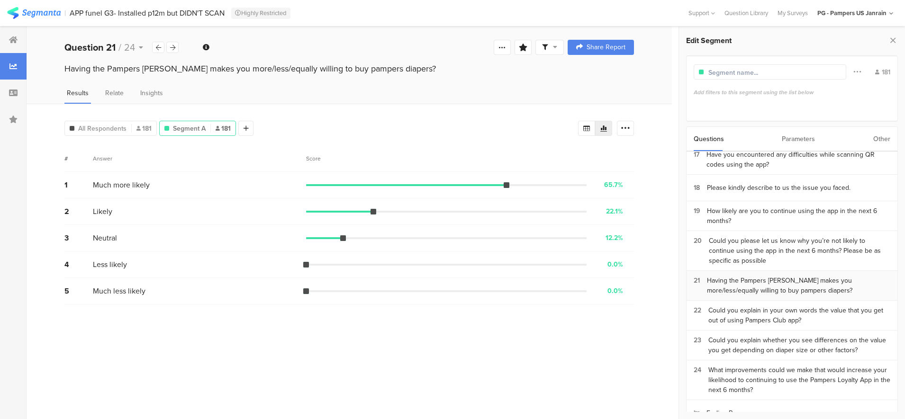
click at [776, 276] on div "Having the Pampers Cash makes you more/less/equally willing to buy pampers diap…" at bounding box center [798, 286] width 183 height 20
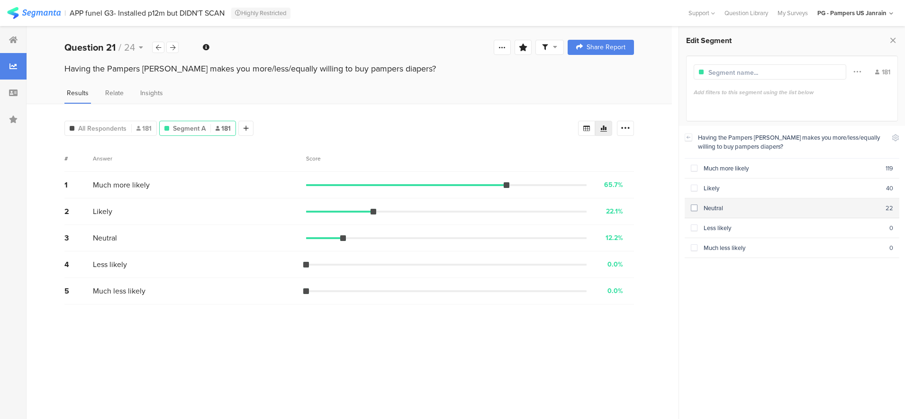
click at [696, 205] on span at bounding box center [694, 208] width 7 height 7
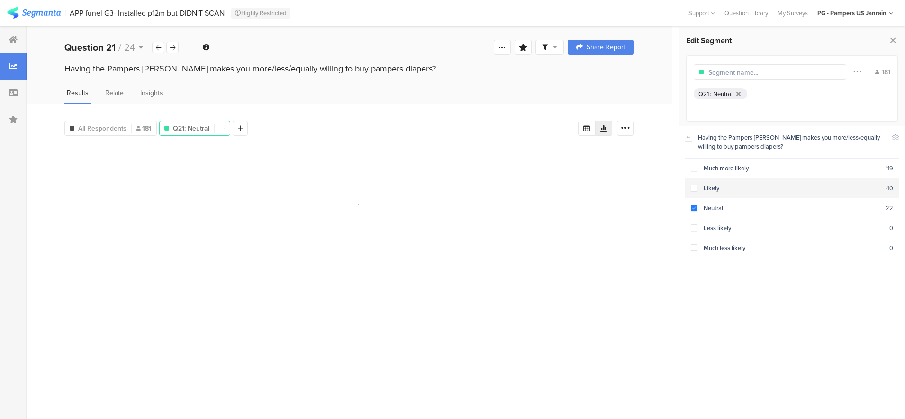
click at [695, 186] on span at bounding box center [694, 188] width 7 height 7
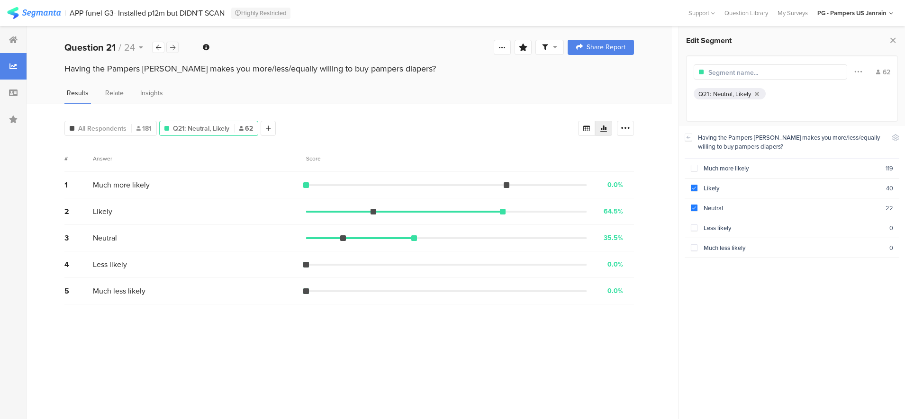
click at [172, 47] on icon at bounding box center [172, 48] width 5 height 6
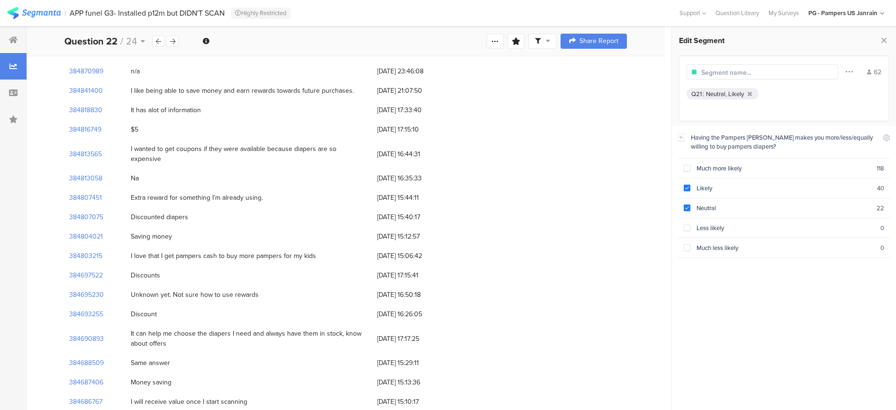
scroll to position [237, 0]
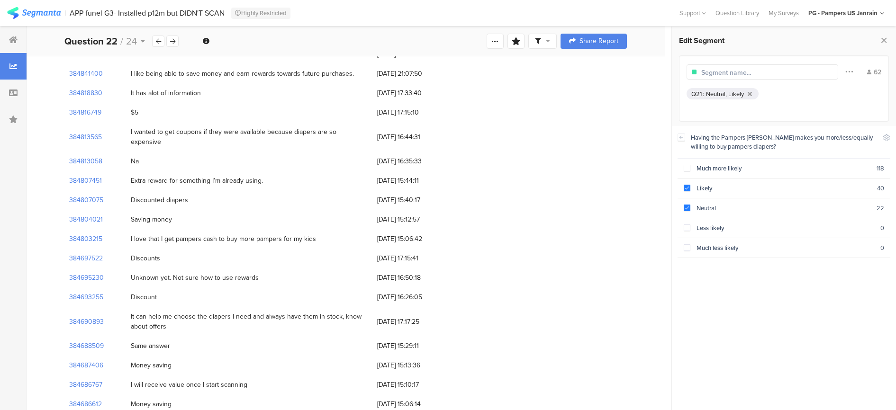
drag, startPoint x: 153, startPoint y: 128, endPoint x: 354, endPoint y: 140, distance: 201.7
drag, startPoint x: 354, startPoint y: 140, endPoint x: 272, endPoint y: 155, distance: 83.4
click at [272, 171] on div "Extra reward for something I’m already using." at bounding box center [249, 180] width 246 height 19
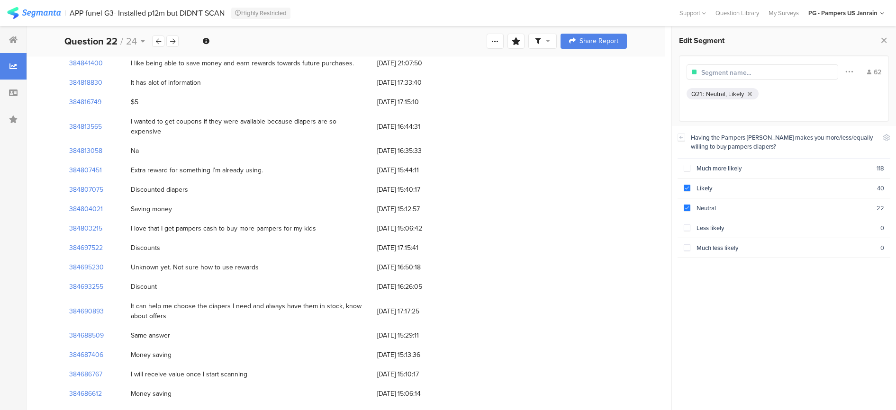
scroll to position [178, 0]
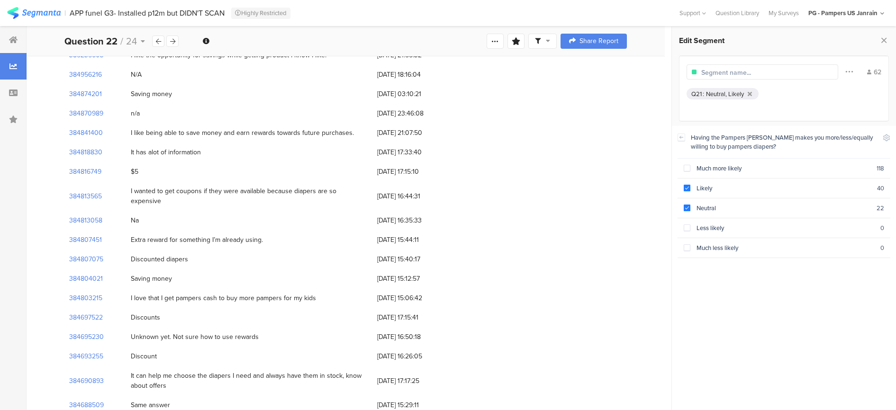
click at [160, 47] on div "Question 22 / 24" at bounding box center [121, 41] width 115 height 14
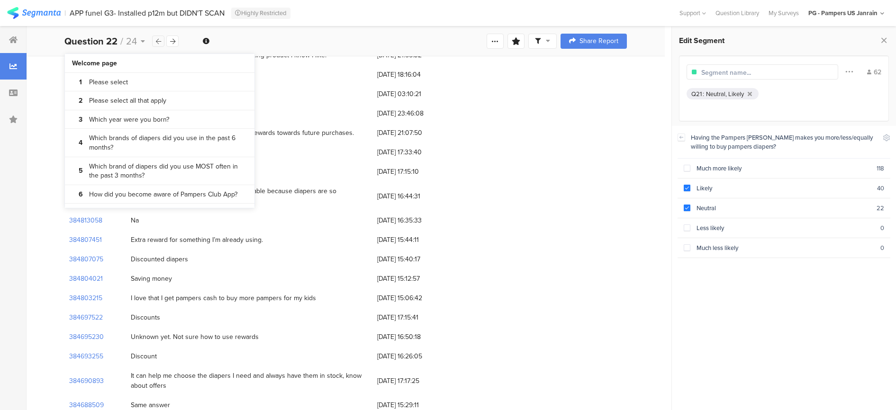
click at [157, 40] on icon at bounding box center [158, 41] width 5 height 6
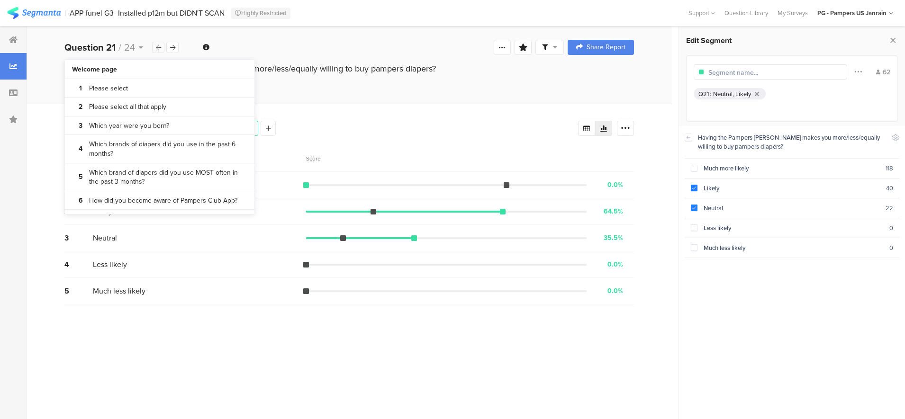
click at [159, 47] on icon at bounding box center [158, 48] width 5 height 6
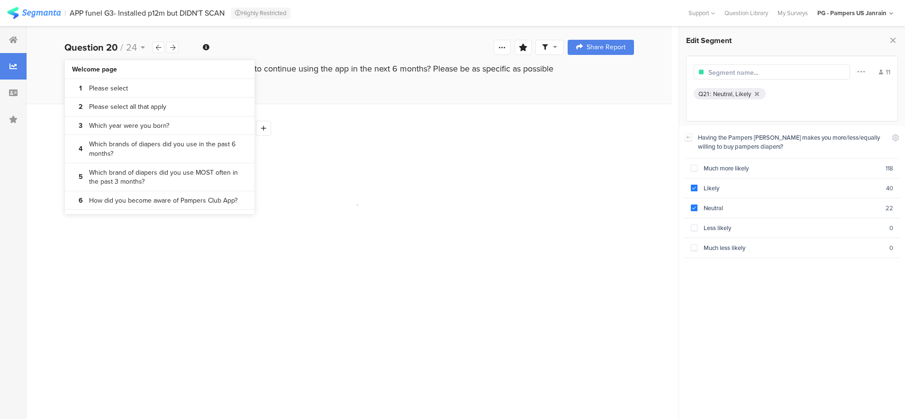
click at [472, 117] on div "All Respondents 19 Q21: Neutral, Likely 11 Add Segment" at bounding box center [349, 126] width 570 height 19
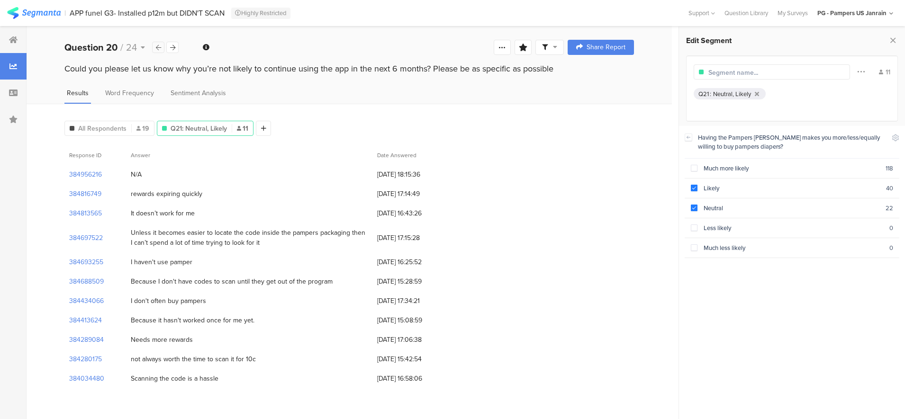
click at [156, 49] on icon at bounding box center [158, 48] width 5 height 6
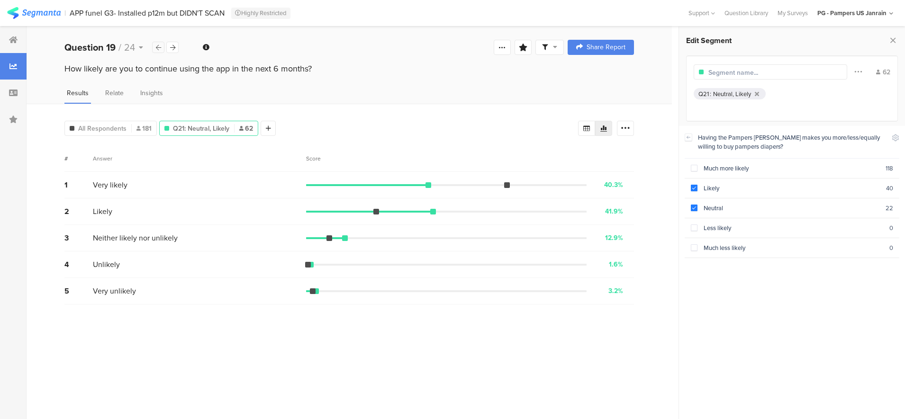
click at [156, 48] on icon at bounding box center [158, 48] width 5 height 6
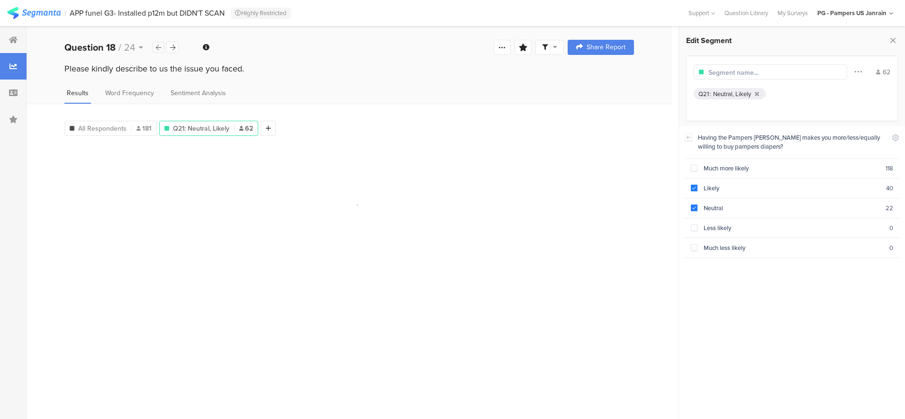
click at [156, 48] on icon at bounding box center [158, 48] width 5 height 6
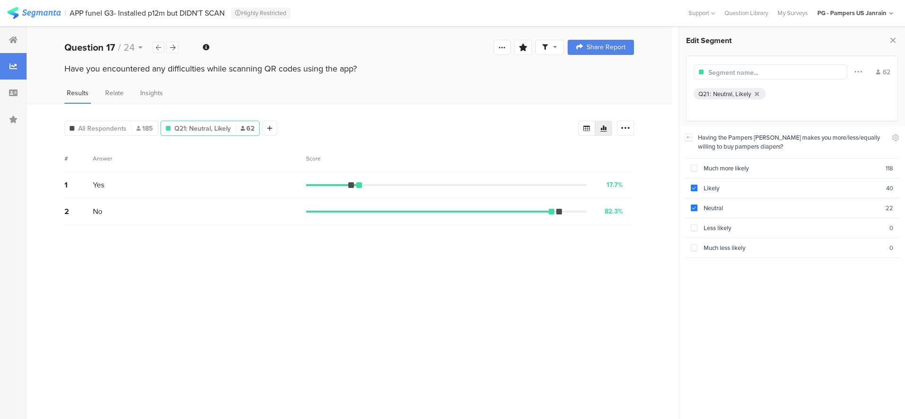
click at [156, 48] on icon at bounding box center [158, 48] width 5 height 6
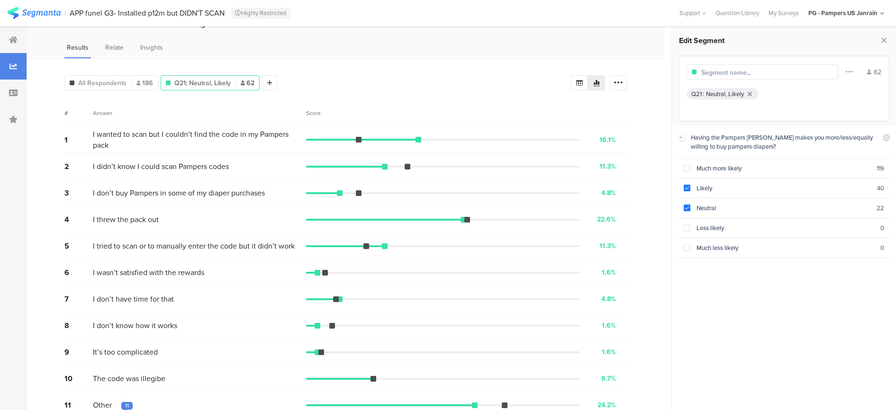
scroll to position [60, 0]
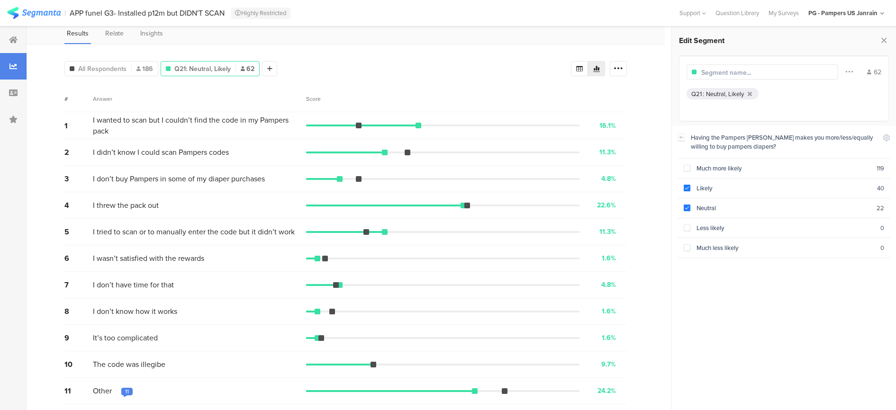
click at [126, 389] on div "11" at bounding box center [127, 392] width 4 height 8
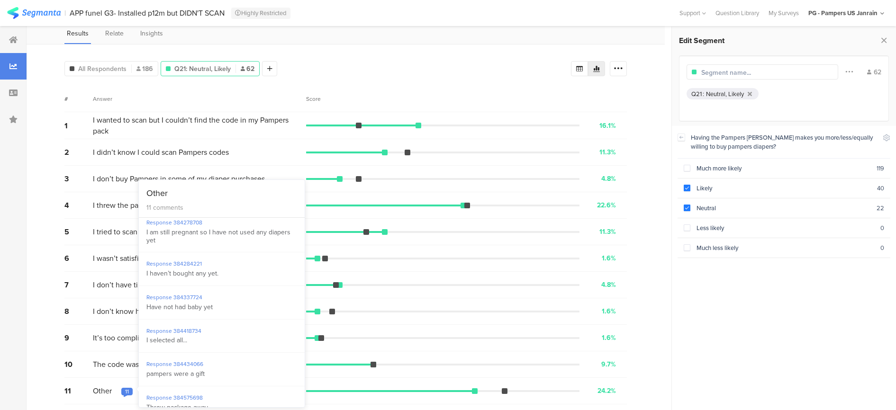
scroll to position [118, 0]
click at [103, 272] on div "7 I don’t have time for that 4.8% 3 votes" at bounding box center [345, 285] width 562 height 27
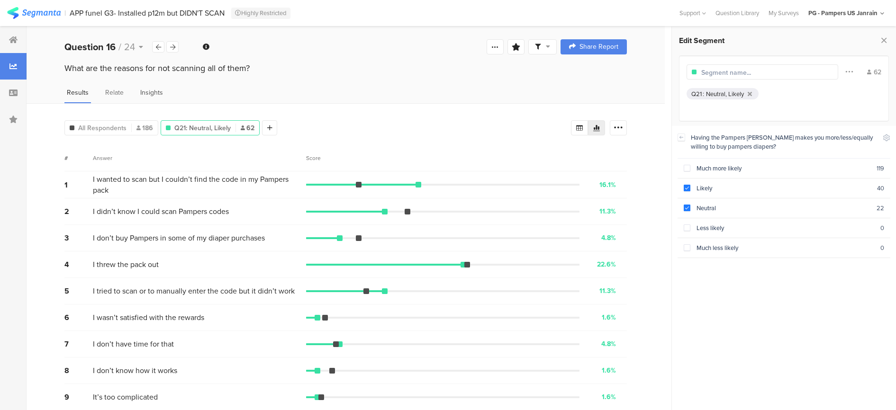
scroll to position [0, 0]
click at [155, 50] on div at bounding box center [158, 47] width 12 height 11
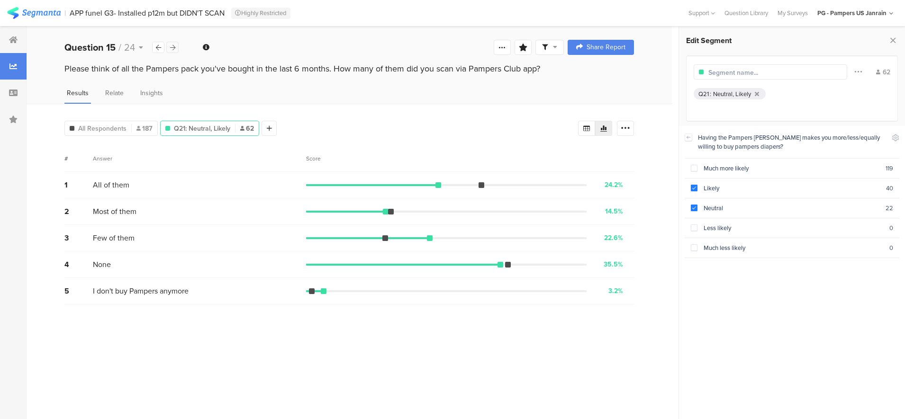
click at [169, 48] on div at bounding box center [172, 47] width 12 height 11
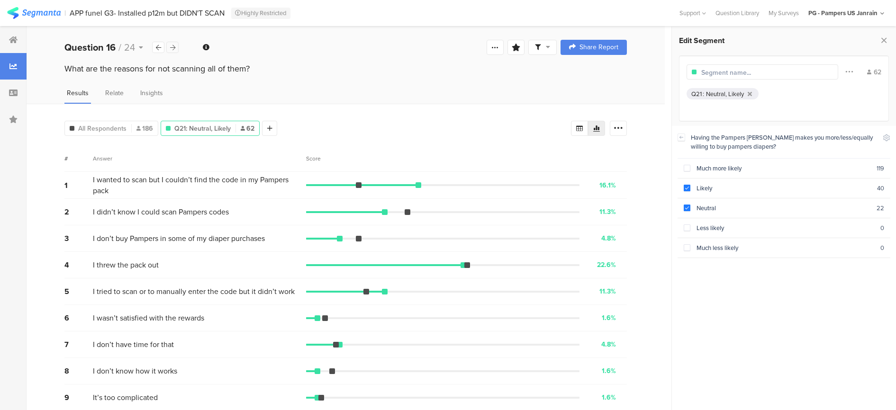
click at [173, 48] on icon at bounding box center [172, 48] width 5 height 6
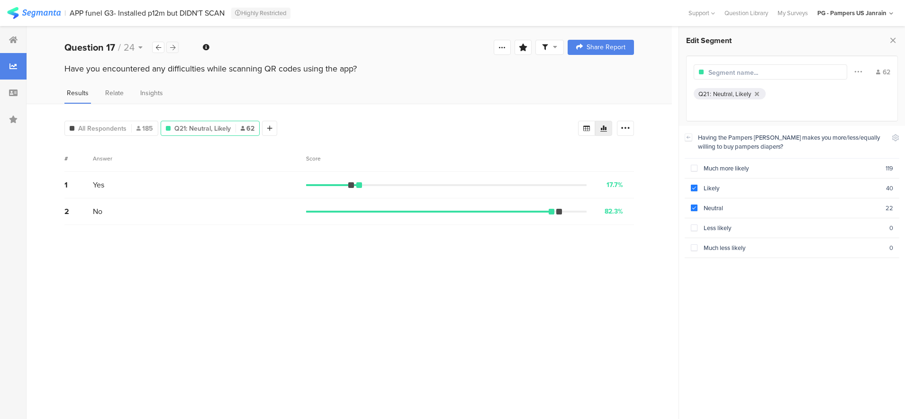
click at [173, 48] on icon at bounding box center [172, 48] width 5 height 6
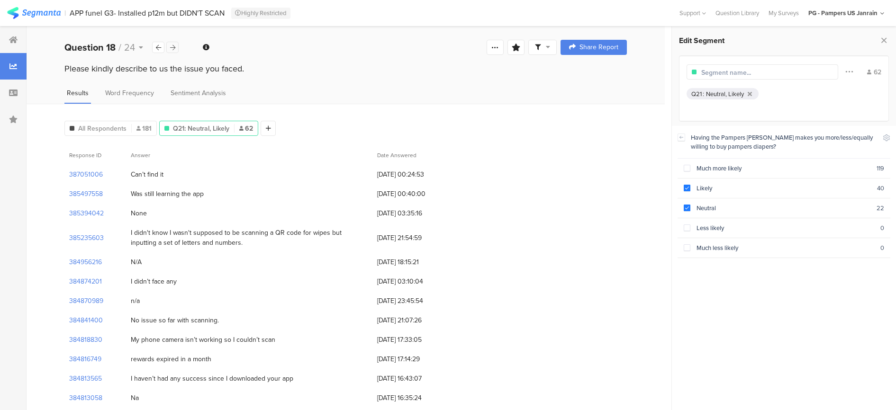
click at [173, 48] on icon at bounding box center [172, 48] width 5 height 6
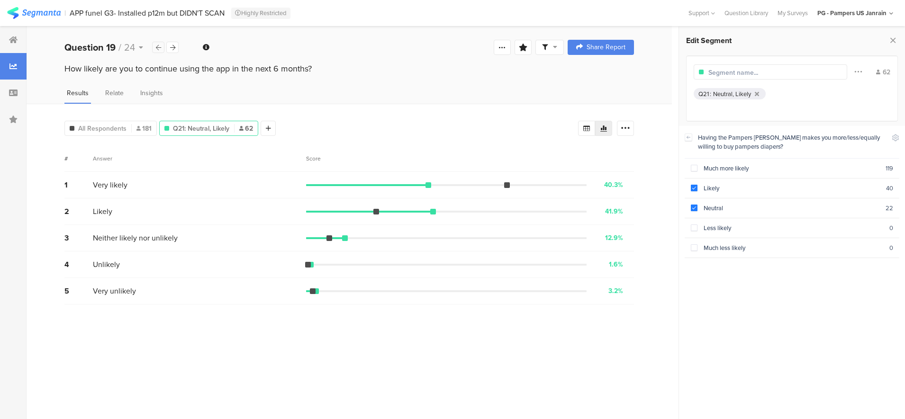
click at [163, 46] on div at bounding box center [158, 47] width 12 height 11
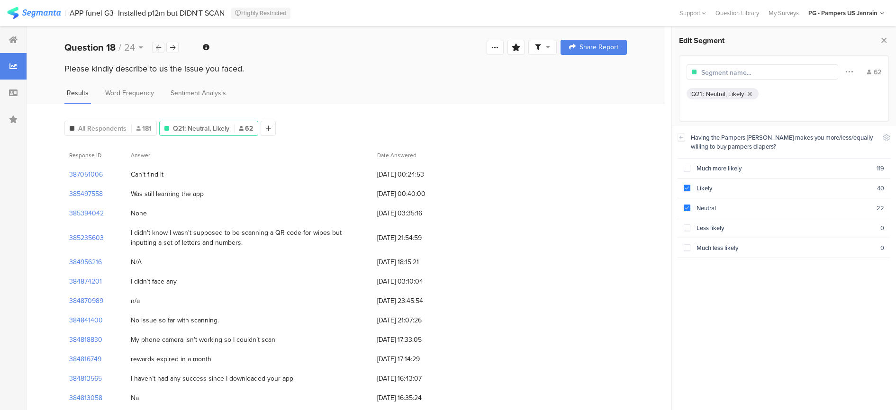
click at [163, 46] on div at bounding box center [158, 47] width 12 height 11
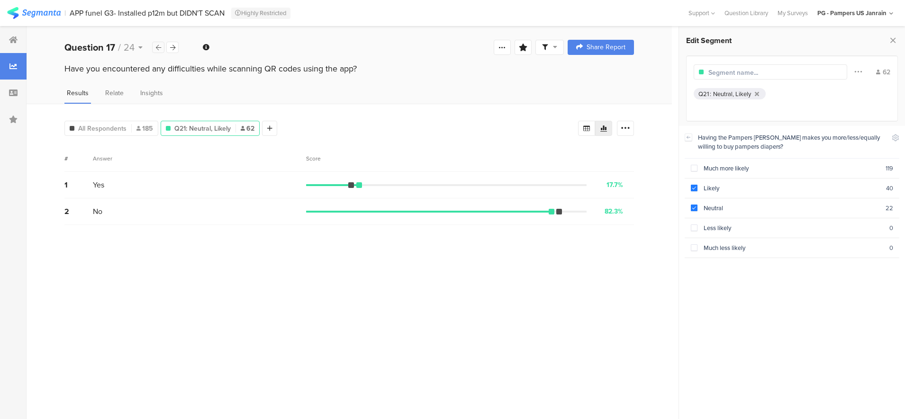
click at [163, 46] on div at bounding box center [158, 47] width 12 height 11
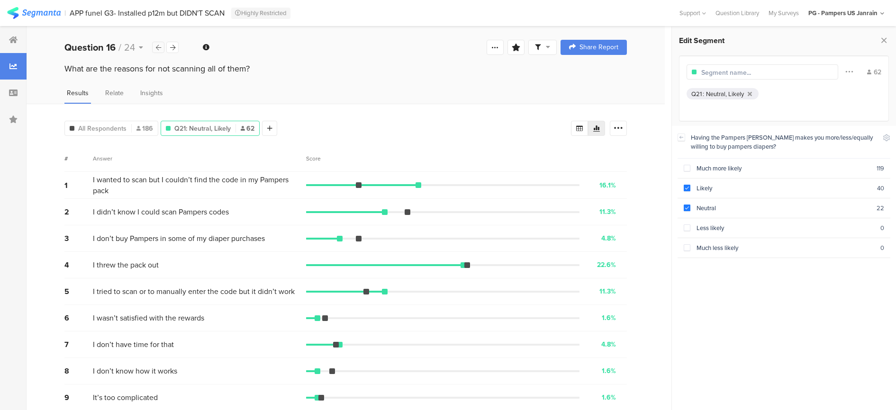
click at [160, 46] on icon at bounding box center [158, 48] width 5 height 6
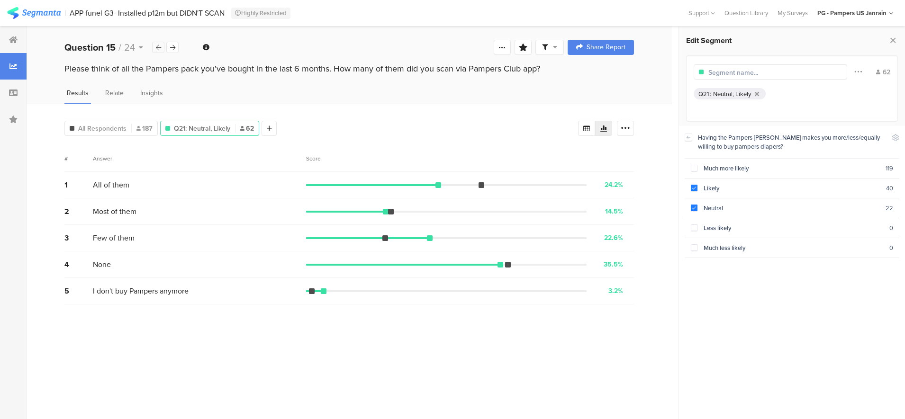
click at [160, 47] on icon at bounding box center [158, 48] width 5 height 6
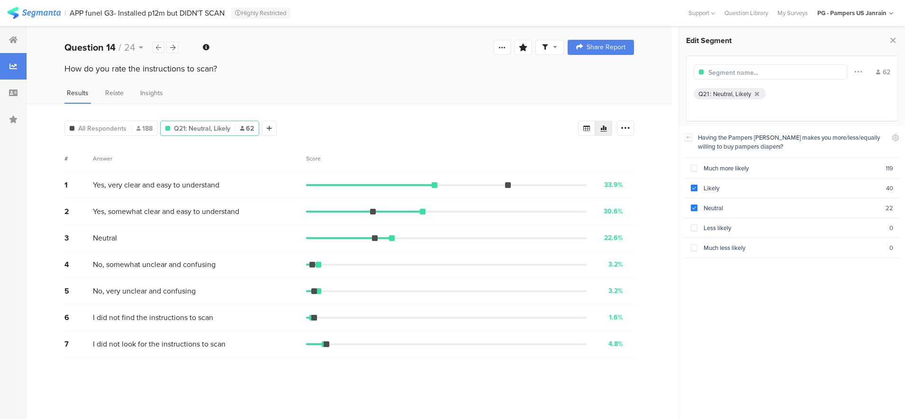
click at [160, 47] on icon at bounding box center [158, 48] width 5 height 6
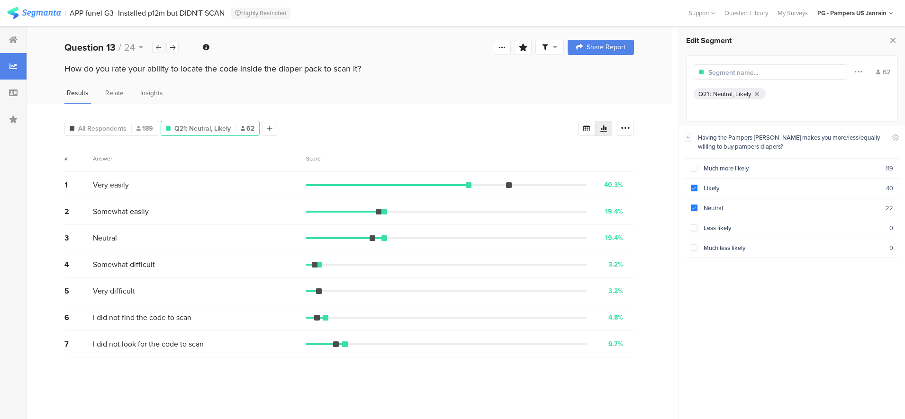
click at [160, 47] on icon at bounding box center [158, 48] width 5 height 6
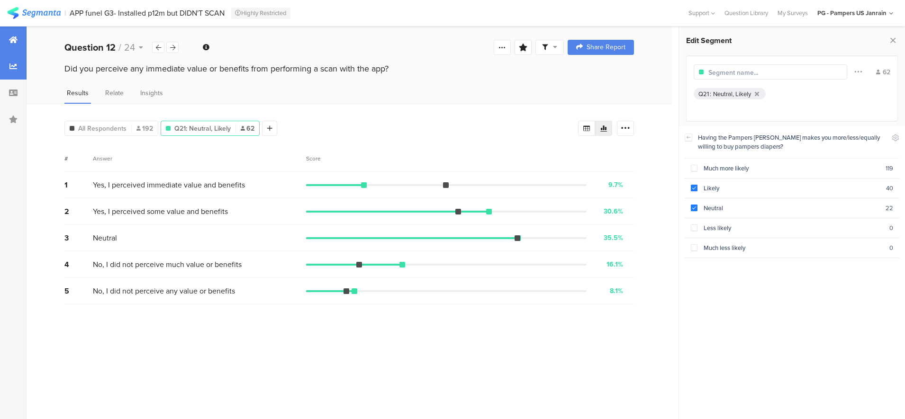
click at [7, 47] on div at bounding box center [13, 40] width 27 height 27
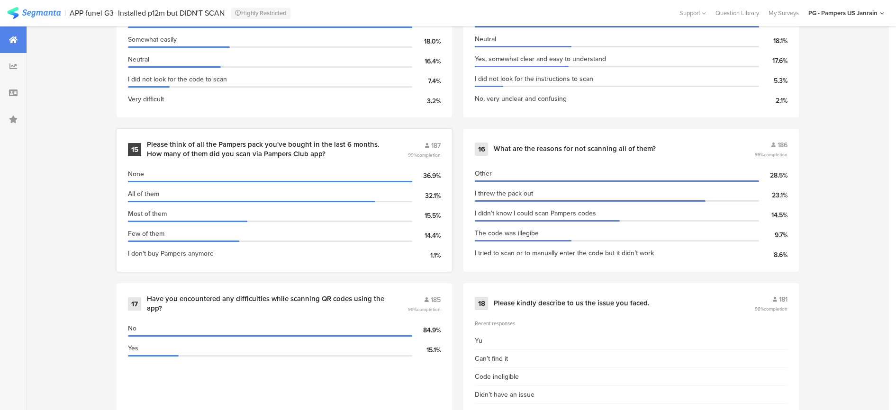
scroll to position [1410, 0]
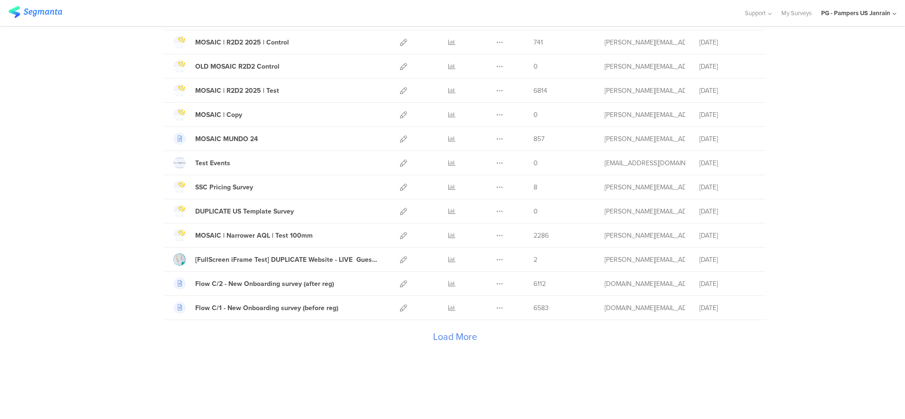
scroll to position [1015, 0]
click at [443, 341] on div "Load More" at bounding box center [454, 339] width 583 height 38
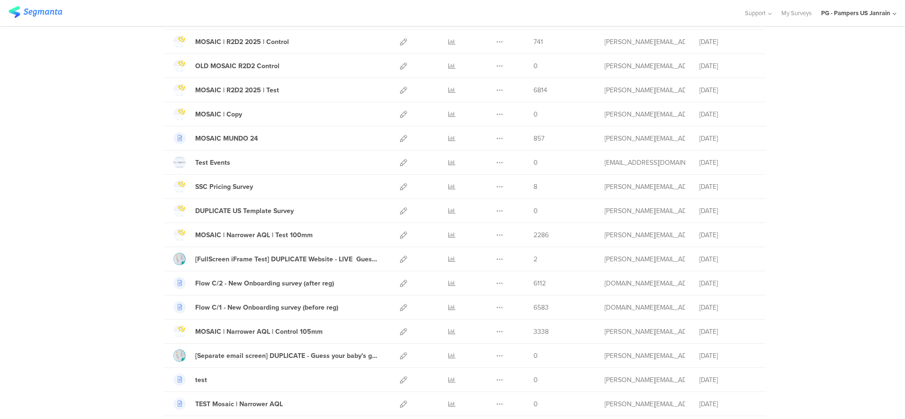
click at [800, 344] on div "My Surveys | 791 Surveys New survey Start from scratch Choose from templates Na…" at bounding box center [452, 307] width 905 height 2545
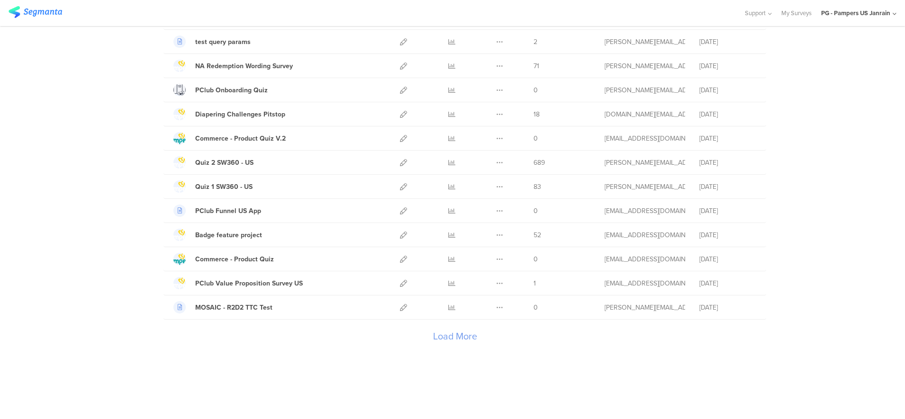
scroll to position [2223, 0]
click at [455, 338] on div "Load More" at bounding box center [454, 339] width 583 height 38
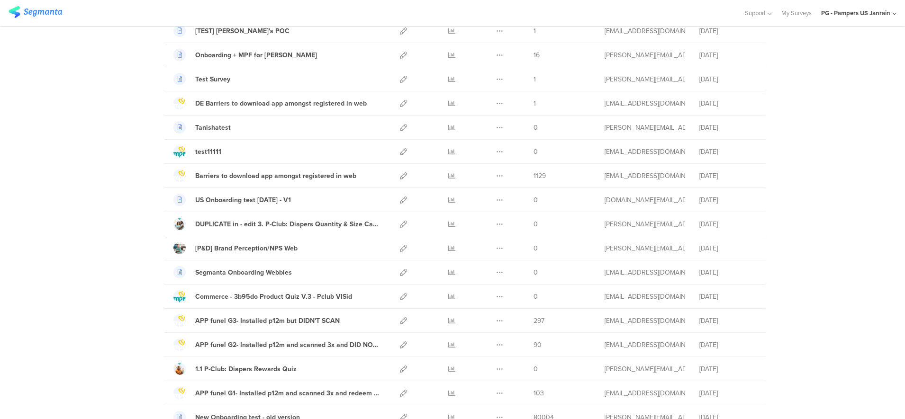
scroll to position [1767, 0]
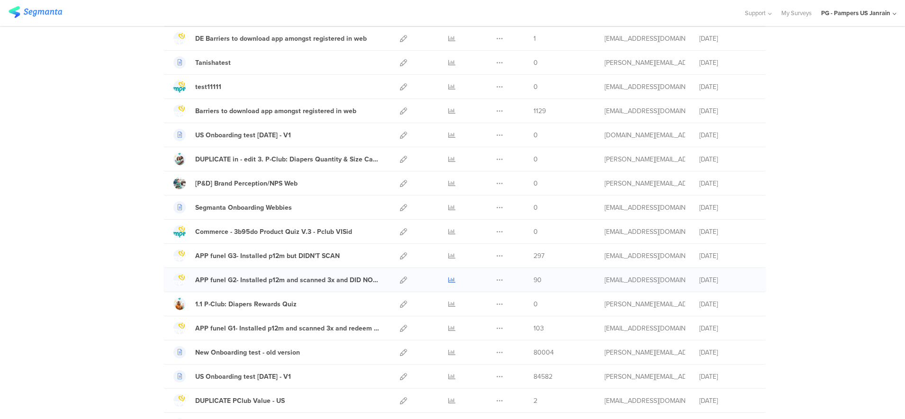
click at [449, 281] on icon at bounding box center [451, 280] width 7 height 7
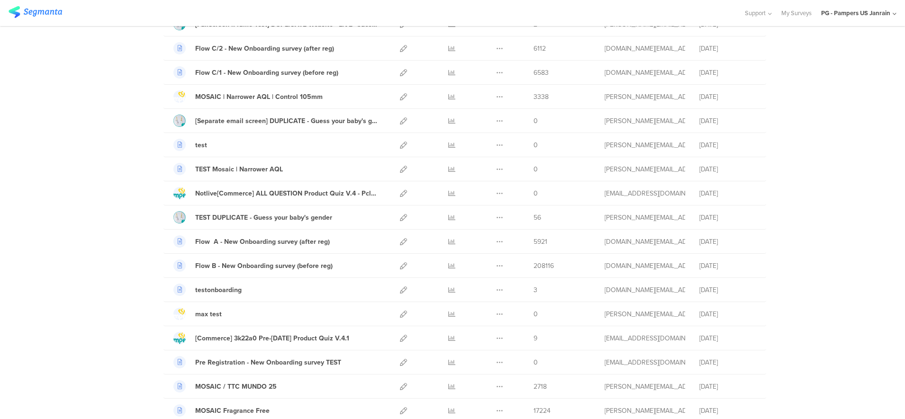
scroll to position [1234, 0]
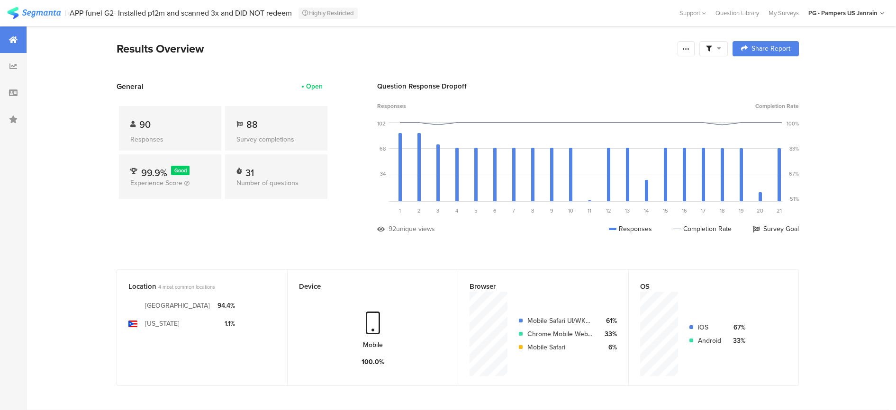
click at [380, 234] on section "General Open 90 Responses 88 Survey completions 99.9% Good Experience Score 31 …" at bounding box center [458, 164] width 758 height 167
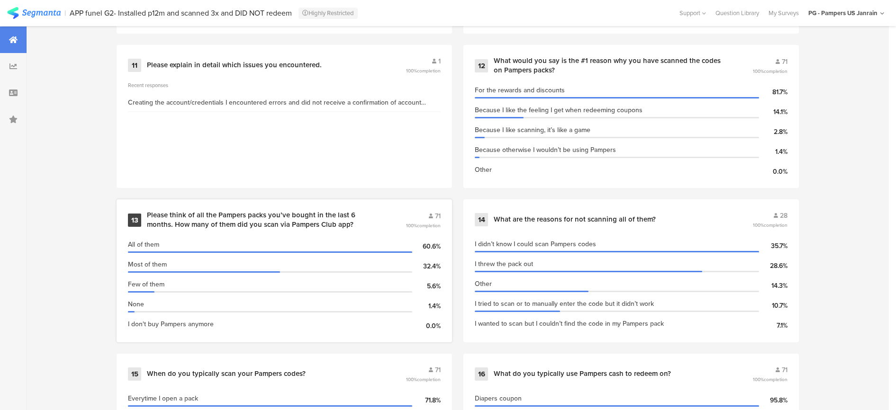
scroll to position [1185, 0]
click at [311, 235] on div "All of them 60.6%" at bounding box center [284, 245] width 313 height 20
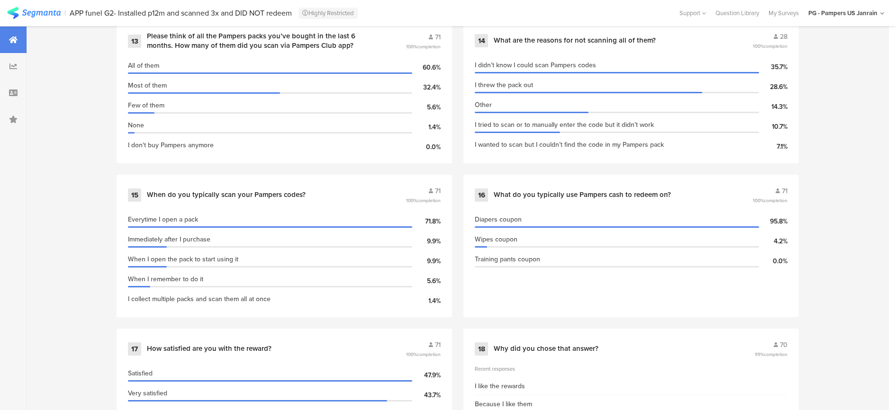
scroll to position [1125, 0]
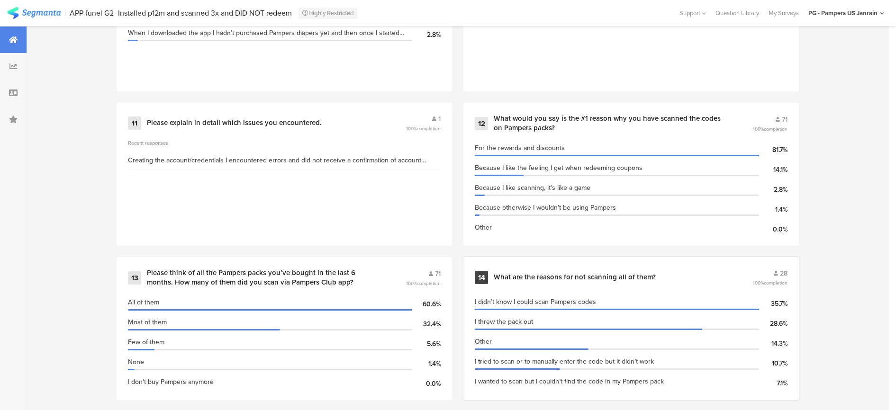
click at [557, 273] on div "What are the reasons for not scanning all of them?" at bounding box center [575, 277] width 162 height 9
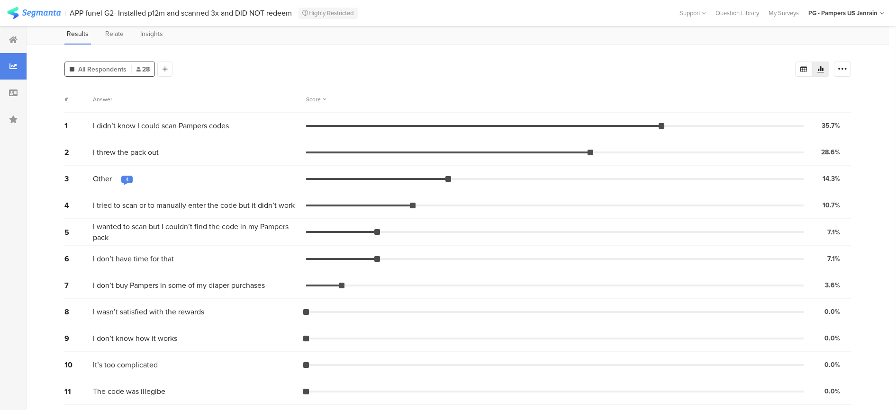
scroll to position [60, 0]
click at [128, 177] on div "4" at bounding box center [127, 179] width 3 height 8
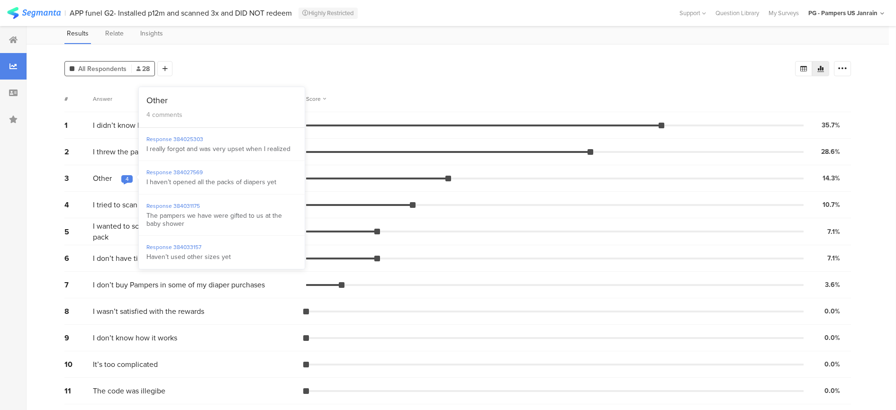
click at [127, 177] on div "4" at bounding box center [127, 179] width 3 height 8
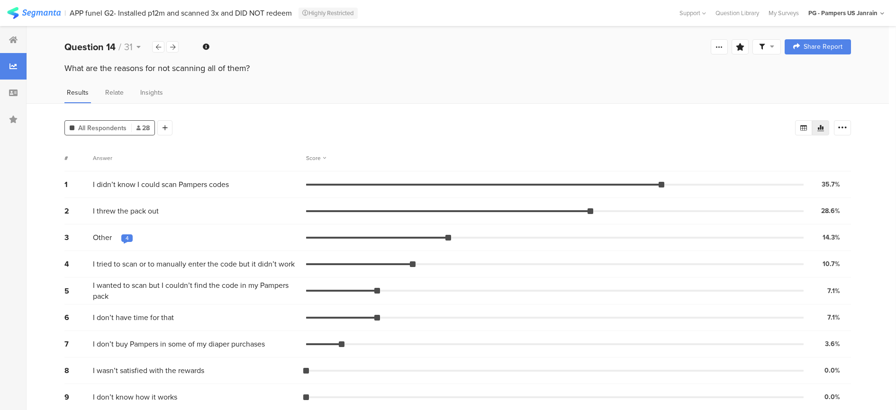
scroll to position [0, 0]
click at [157, 47] on icon at bounding box center [158, 48] width 5 height 6
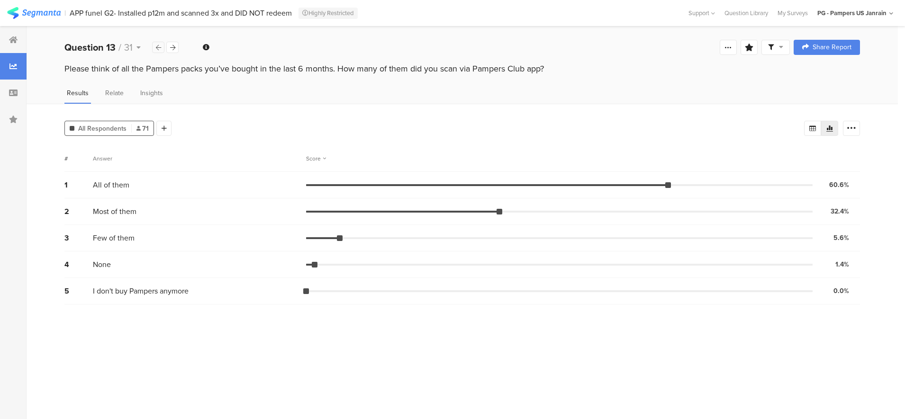
click at [157, 47] on icon at bounding box center [158, 48] width 5 height 6
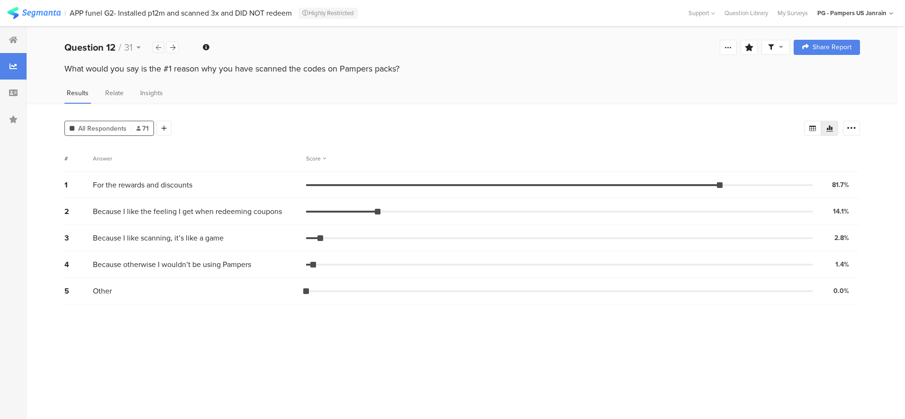
click at [157, 48] on icon at bounding box center [158, 48] width 5 height 6
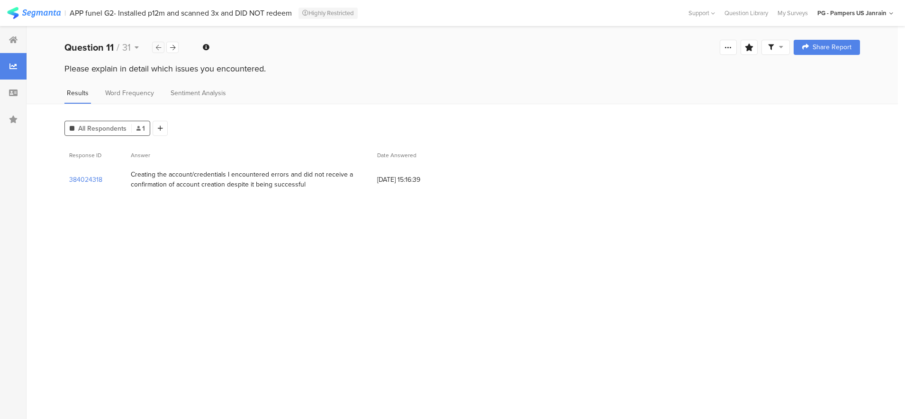
click at [157, 48] on icon at bounding box center [158, 48] width 5 height 6
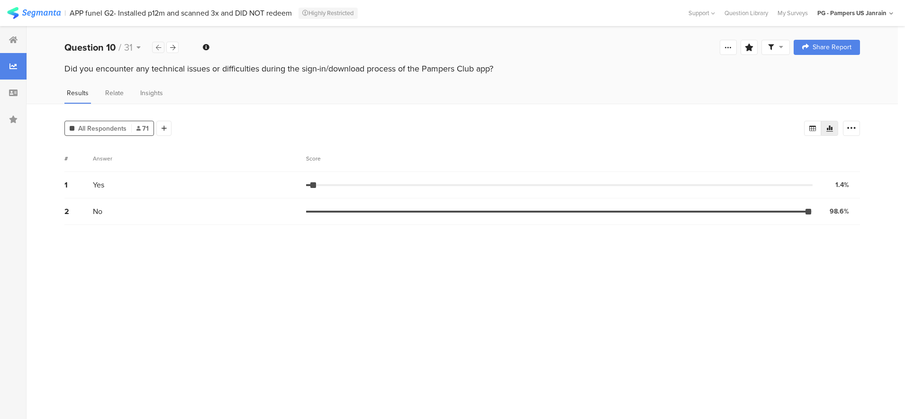
click at [156, 48] on icon at bounding box center [158, 48] width 5 height 6
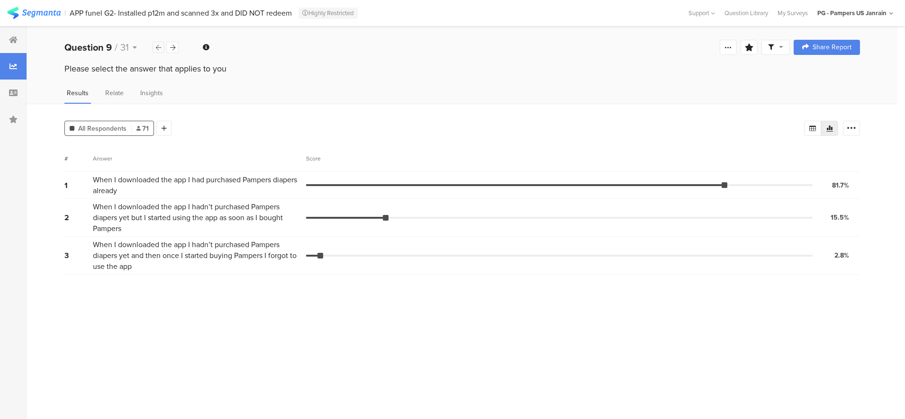
click at [156, 48] on icon at bounding box center [158, 48] width 5 height 6
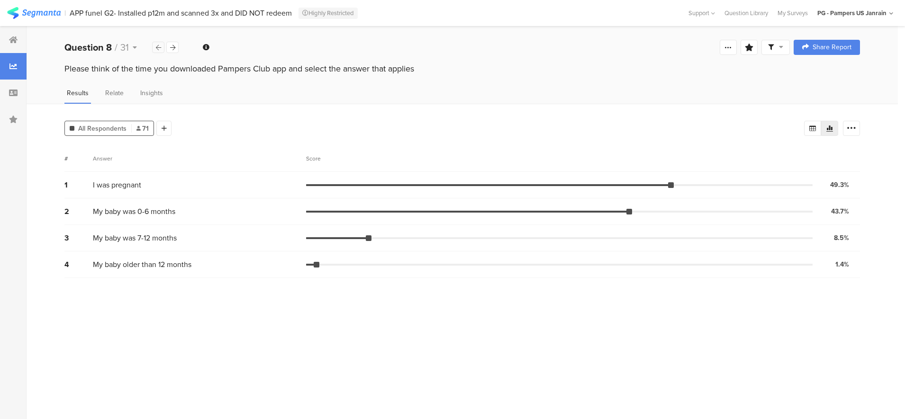
click at [156, 48] on icon at bounding box center [158, 48] width 5 height 6
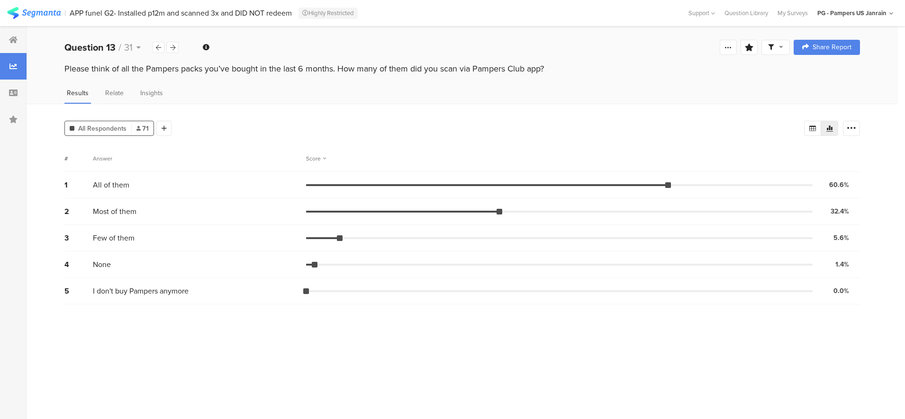
click at [12, 63] on icon at bounding box center [13, 67] width 8 height 8
click at [17, 40] on icon at bounding box center [13, 40] width 9 height 8
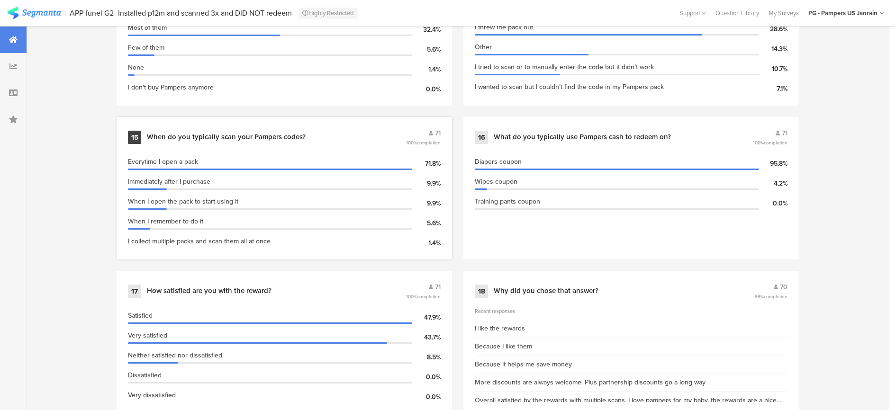
scroll to position [1421, 0]
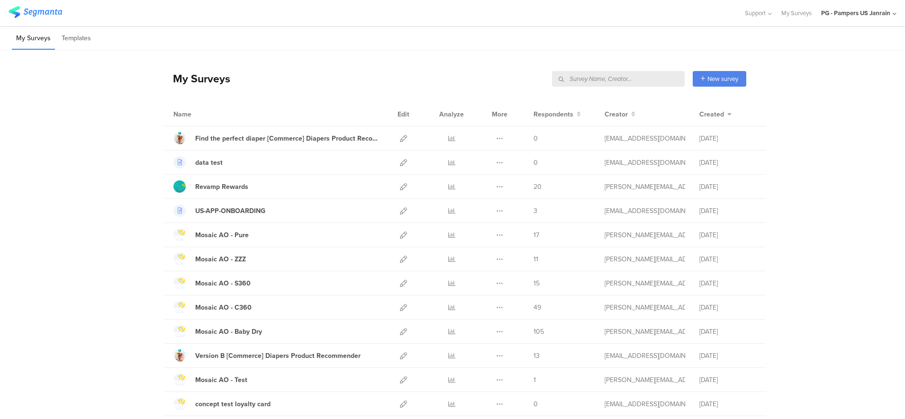
click at [634, 80] on input "text" at bounding box center [618, 79] width 133 height 16
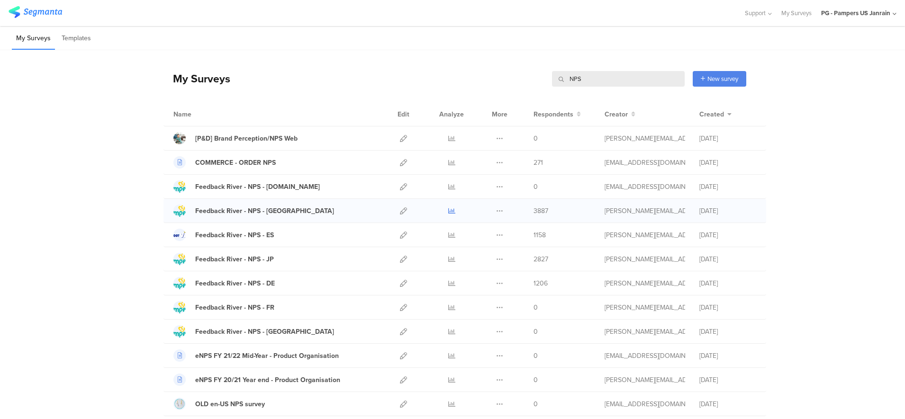
type input "NPS"
click at [448, 213] on icon at bounding box center [451, 211] width 7 height 7
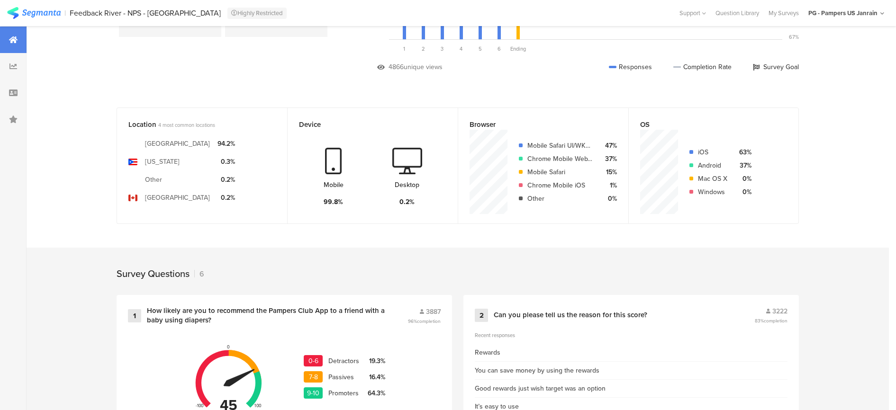
scroll to position [280, 0]
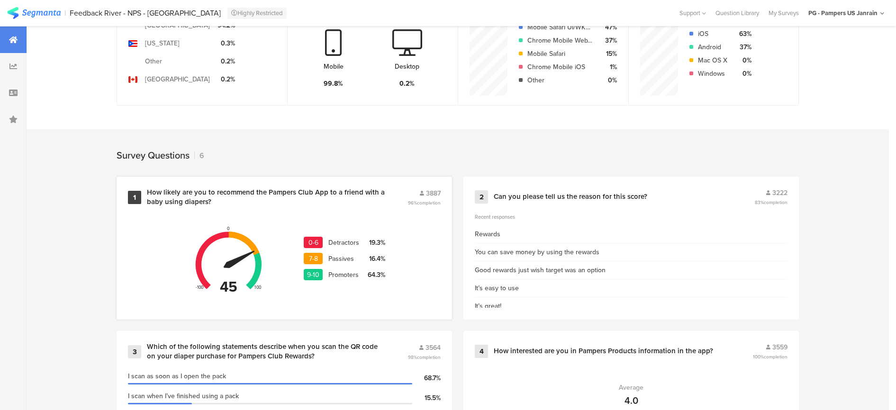
click at [327, 194] on div "How likely are you to recommend the Pampers Club App to a friend with a baby us…" at bounding box center [266, 197] width 238 height 18
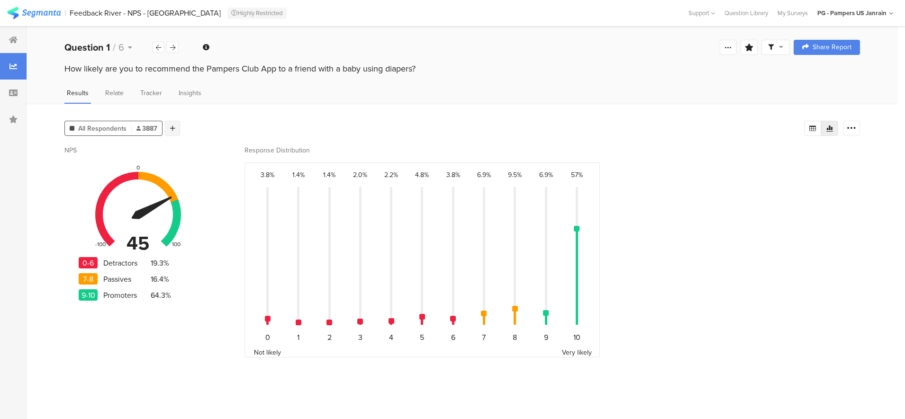
click at [170, 131] on div at bounding box center [172, 128] width 15 height 15
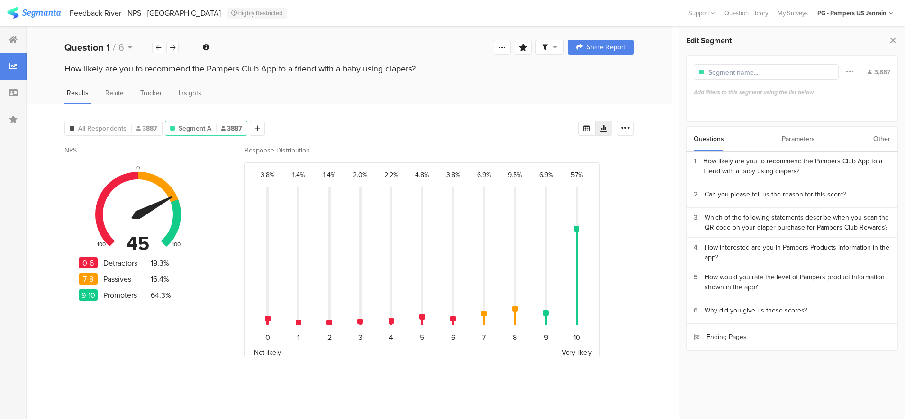
click at [891, 142] on div "Questions Parameters Other" at bounding box center [792, 139] width 212 height 25
click at [885, 139] on div "Other" at bounding box center [881, 139] width 17 height 24
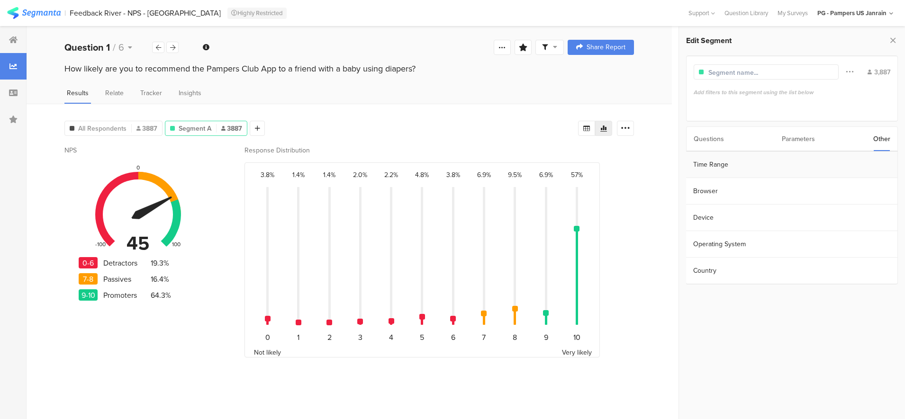
click at [724, 172] on section "Time Range" at bounding box center [791, 165] width 211 height 27
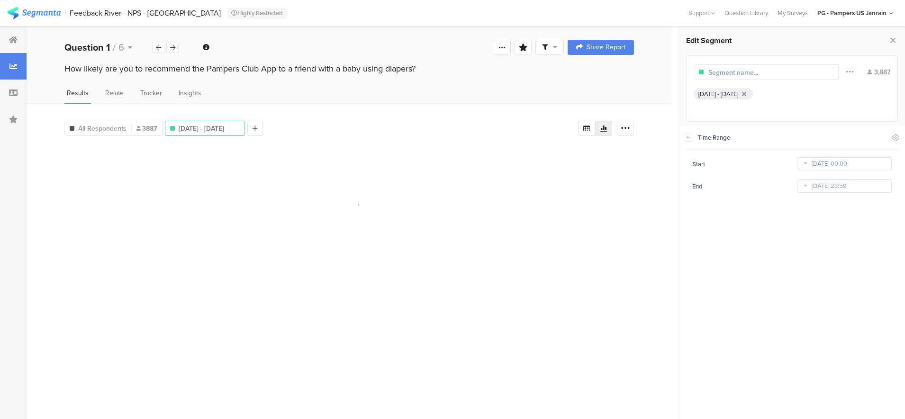
click at [808, 170] on icon at bounding box center [805, 163] width 12 height 15
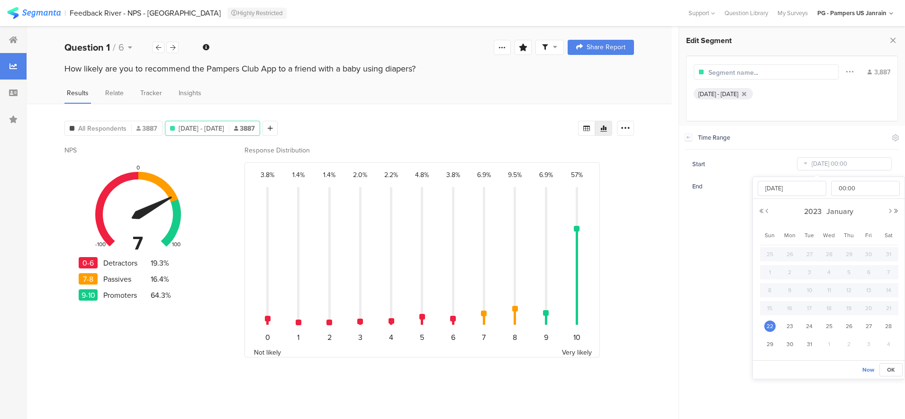
click at [807, 166] on icon at bounding box center [805, 163] width 12 height 15
click at [820, 210] on span "2023" at bounding box center [813, 211] width 22 height 11
click at [811, 276] on link "2025" at bounding box center [811, 275] width 23 height 15
click at [783, 315] on link "Sep" at bounding box center [777, 309] width 23 height 15
click at [792, 255] on span "1" at bounding box center [789, 254] width 11 height 11
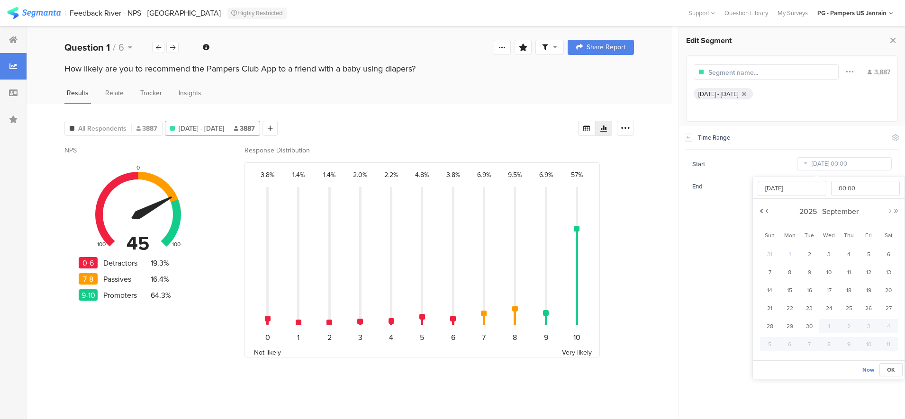
type input "[DATE] 00:00"
type input "[DATE]"
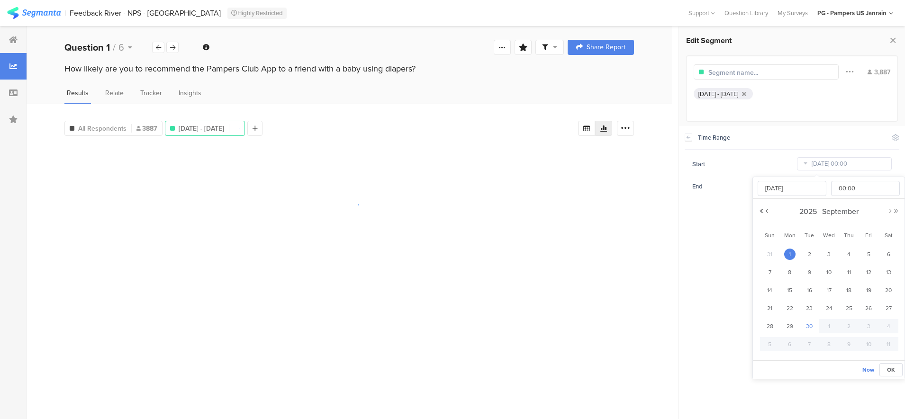
click at [812, 324] on span "30" at bounding box center [809, 326] width 11 height 11
type input "[DATE] 00:00"
type input "[DATE]"
click at [793, 265] on td "8" at bounding box center [790, 272] width 20 height 18
type input "[DATE] 00:00"
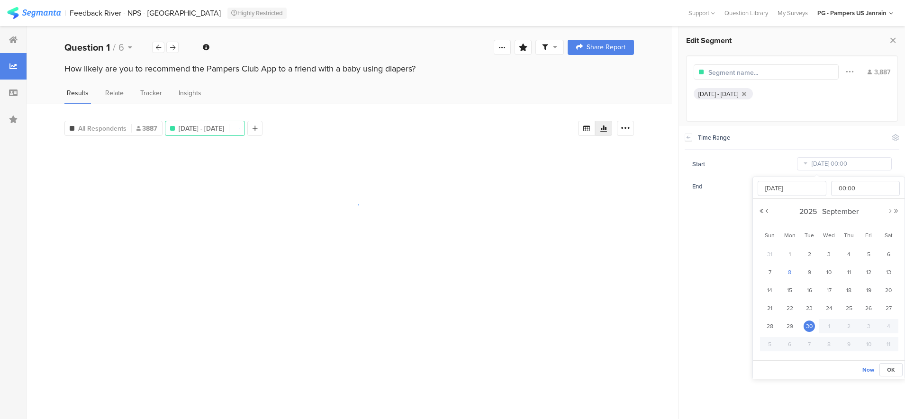
type input "[DATE]"
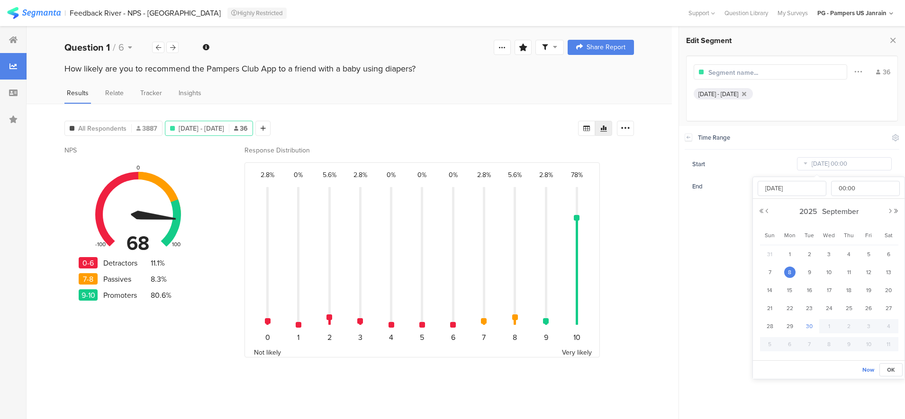
click at [813, 324] on span "30" at bounding box center [809, 326] width 11 height 11
type input "[DATE] 00:00"
type input "[DATE]"
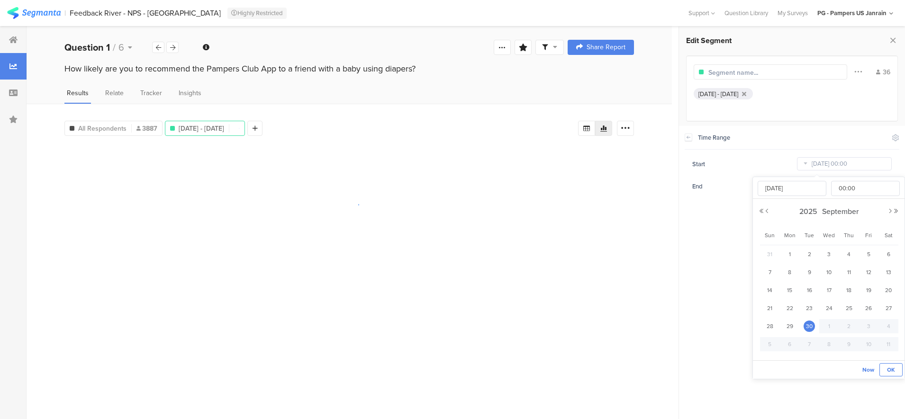
click at [891, 371] on span "OK" at bounding box center [891, 370] width 8 height 9
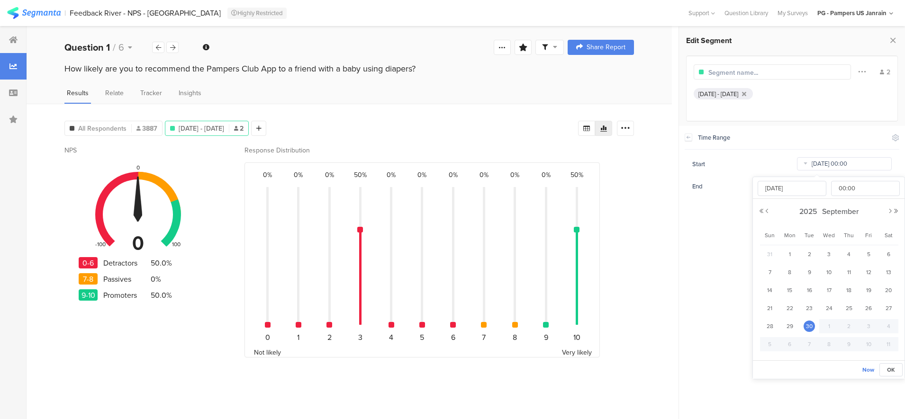
click at [813, 168] on input "[DATE] 00:00" at bounding box center [844, 163] width 95 height 13
click at [789, 256] on span "1" at bounding box center [789, 254] width 11 height 11
type input "[DATE] 00:00"
type input "[DATE]"
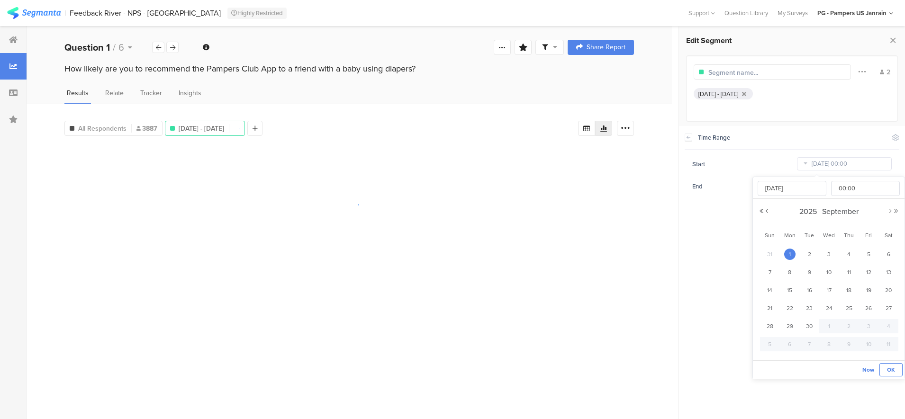
click at [888, 373] on span "OK" at bounding box center [891, 370] width 8 height 9
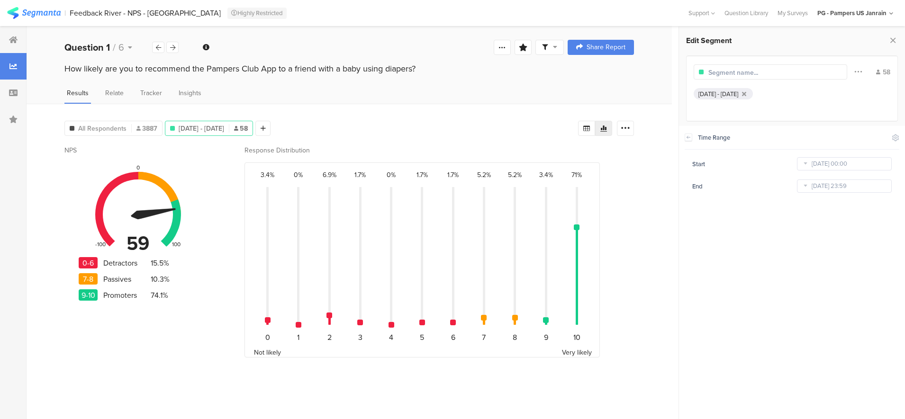
drag, startPoint x: 129, startPoint y: 238, endPoint x: 161, endPoint y: 244, distance: 32.3
click at [161, 244] on div "59 -100 0 100" at bounding box center [137, 214] width 85 height 85
drag, startPoint x: 273, startPoint y: 128, endPoint x: 292, endPoint y: 130, distance: 18.5
click at [253, 130] on div "[DATE] - [DATE] 58" at bounding box center [209, 128] width 88 height 15
